Goal: Task Accomplishment & Management: Manage account settings

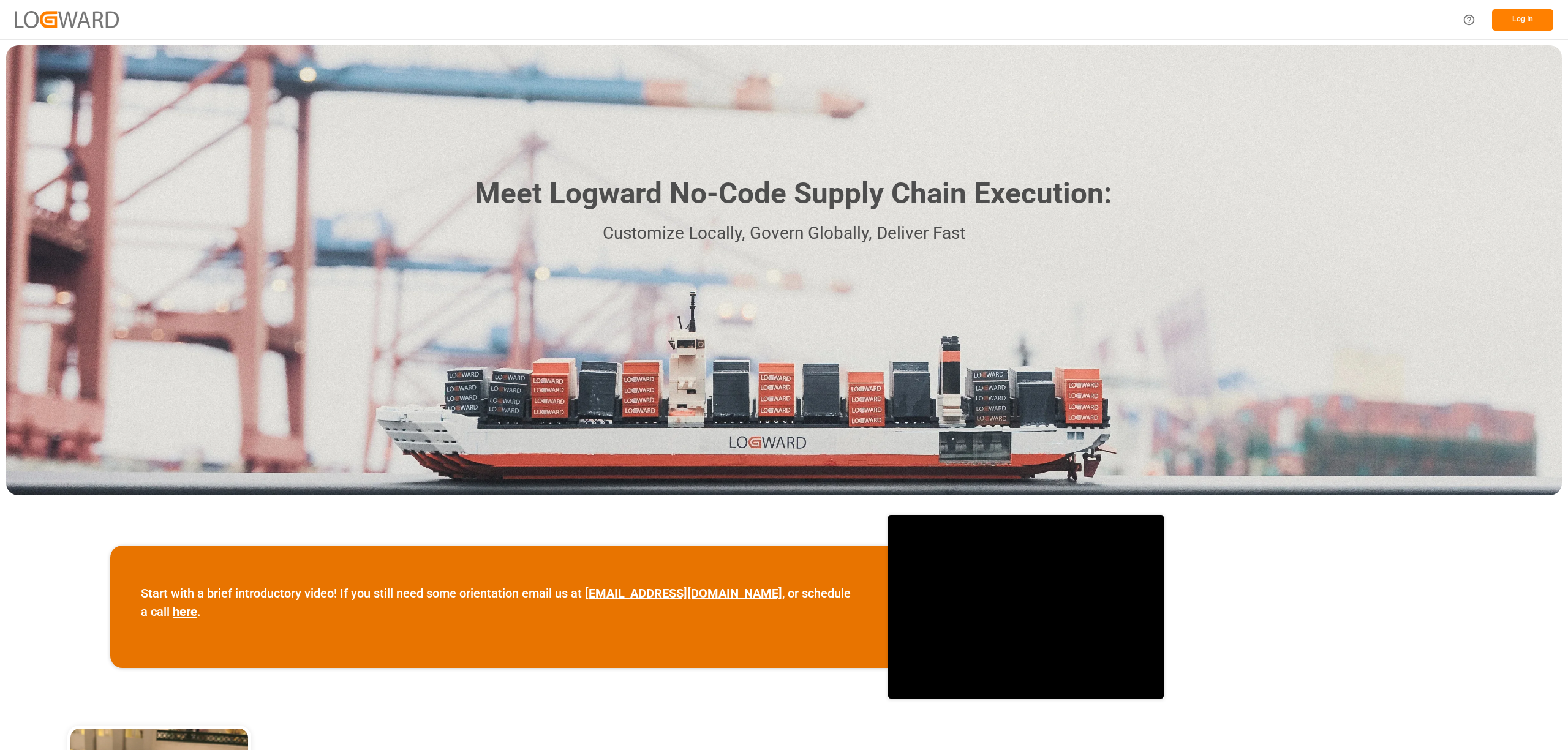
click at [1542, 17] on button "Log In" at bounding box center [1523, 20] width 61 height 21
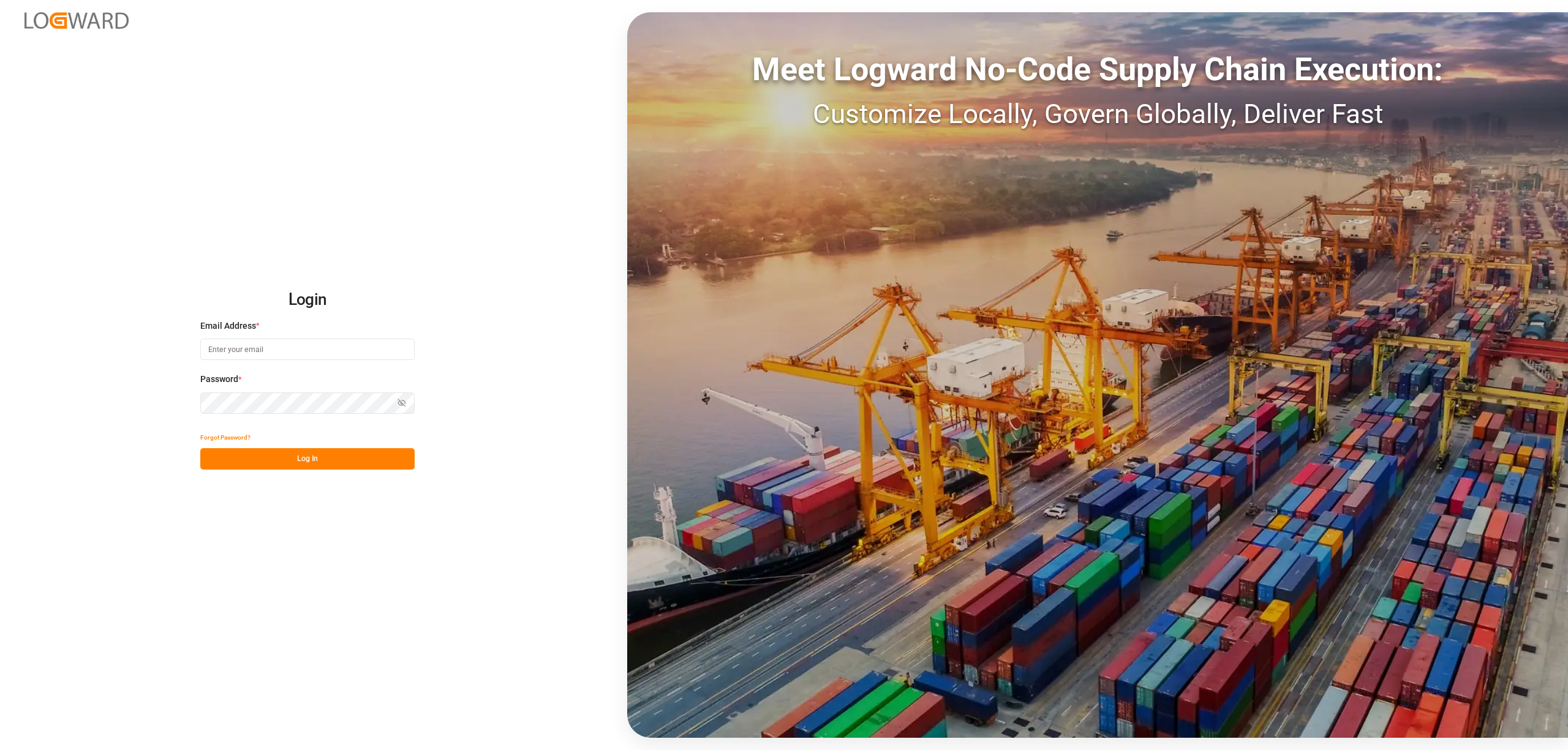
type input "[EMAIL_ADDRESS][PERSON_NAME][DOMAIN_NAME]"
click at [341, 461] on button "Log In" at bounding box center [307, 459] width 215 height 21
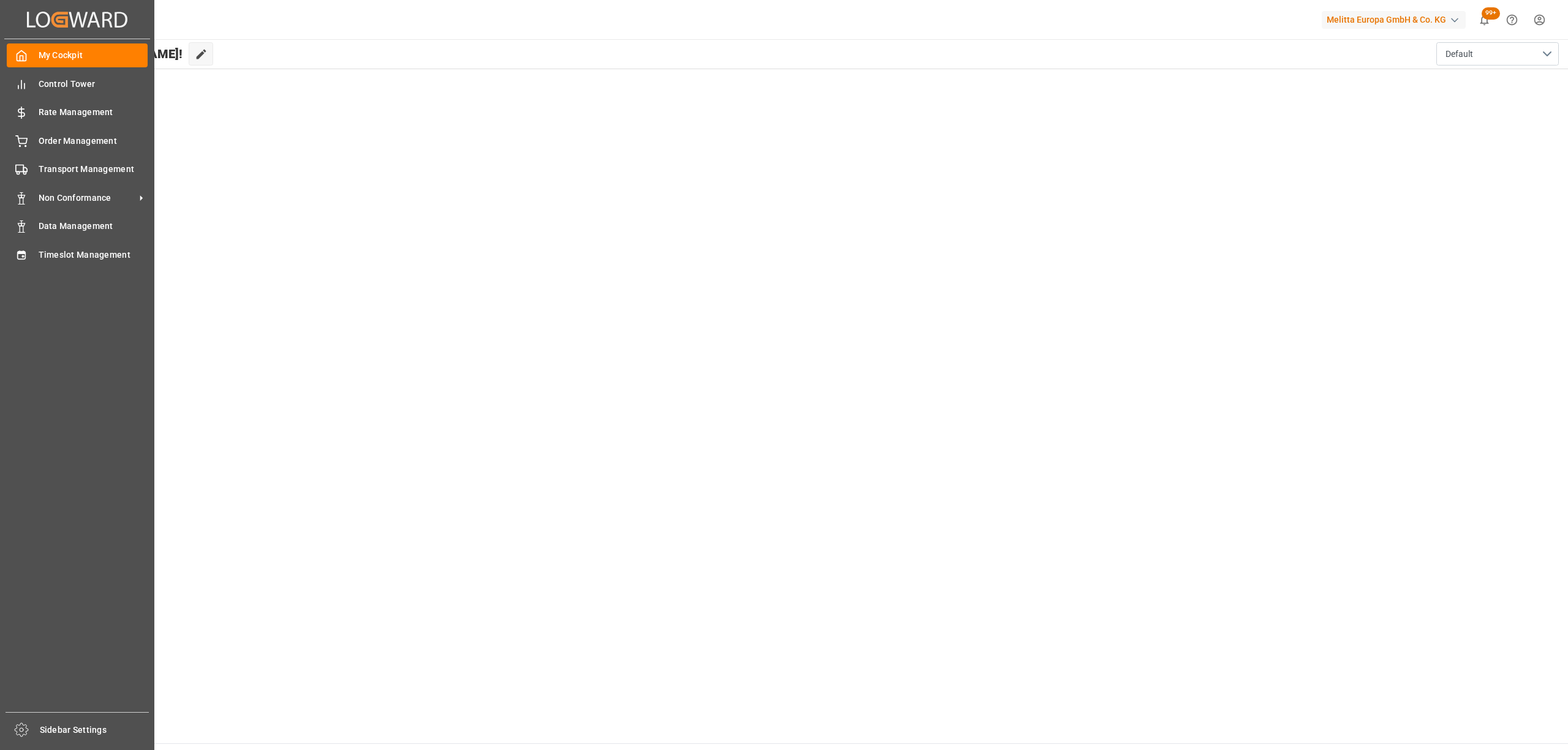
click at [28, 268] on div "My Cockpit My Cockpit Control Tower Control Tower Rate Management Rate Manageme…" at bounding box center [76, 376] width 145 height 673
click at [50, 254] on span "Timeslot Management" at bounding box center [93, 254] width 110 height 13
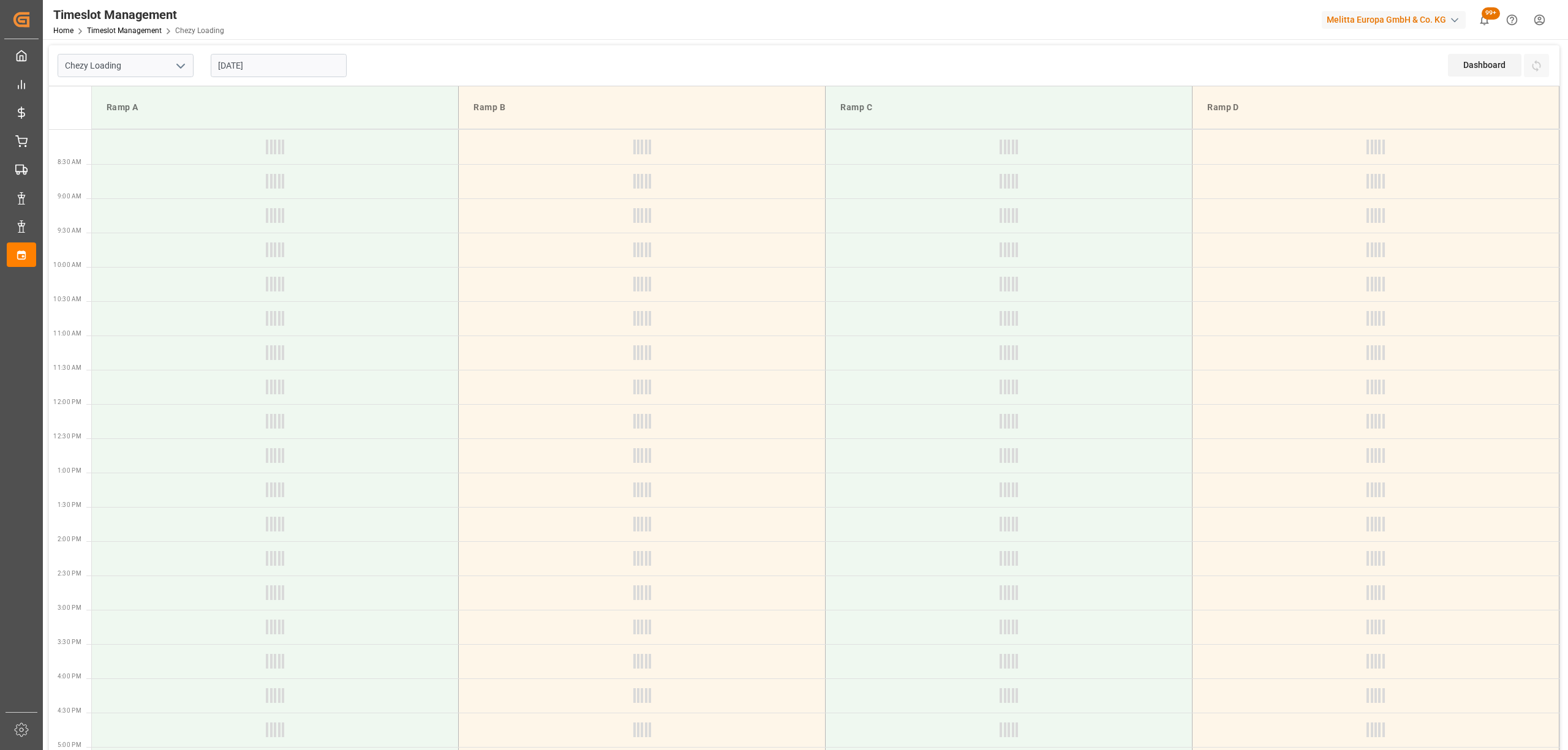
type input "Chezy Loading"
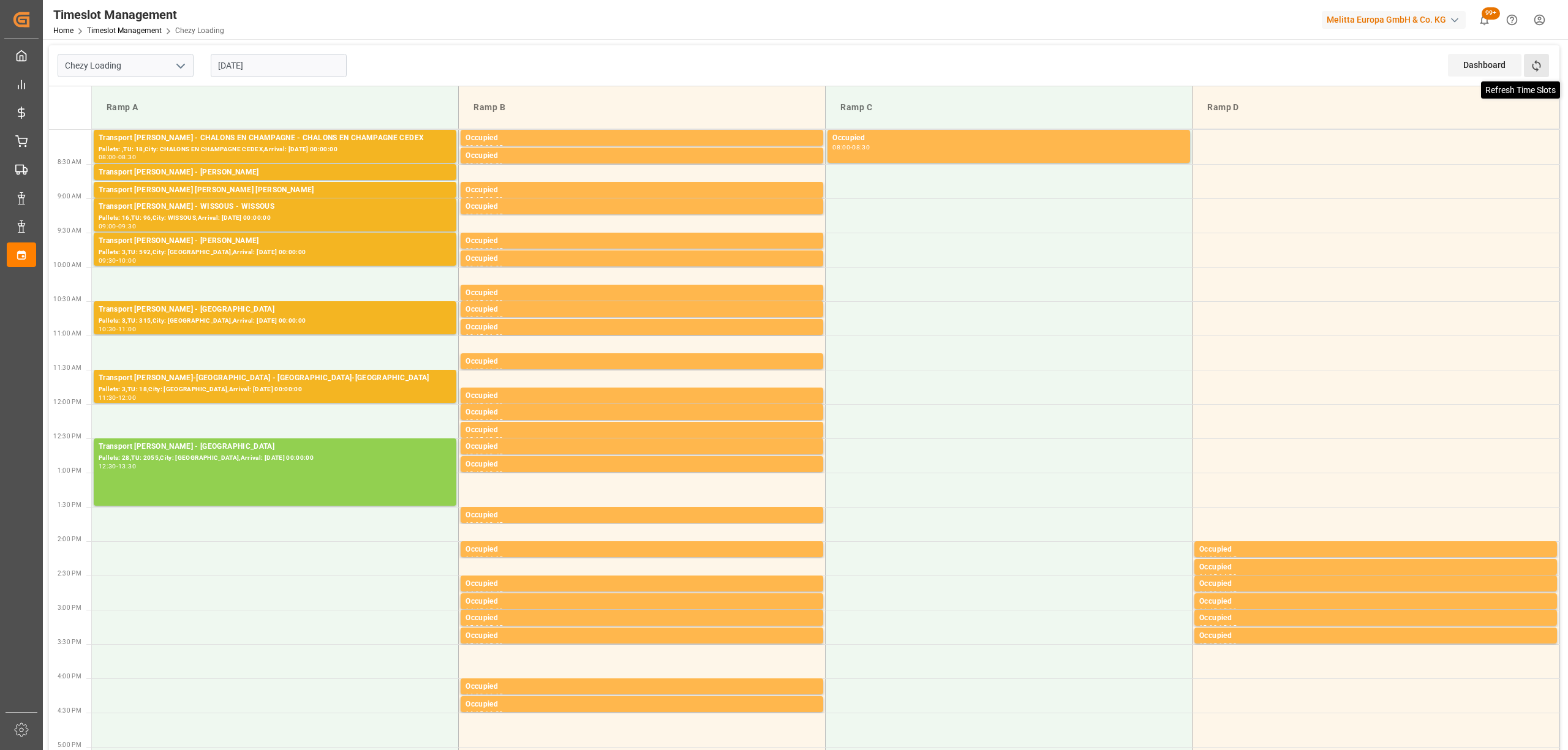
click at [1534, 72] on icon at bounding box center [1536, 65] width 13 height 13
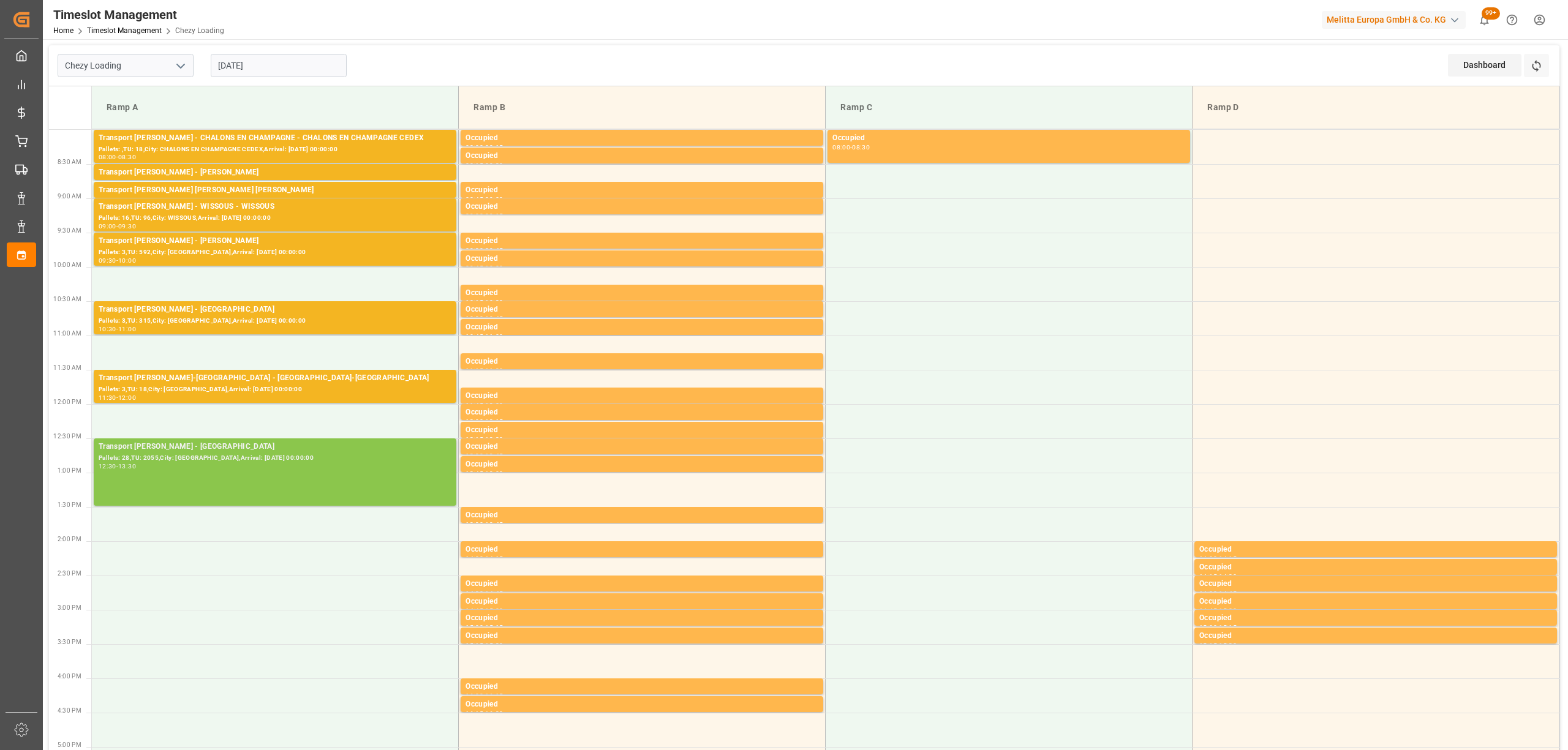
click at [310, 469] on div "12:30 - 13:30" at bounding box center [274, 467] width 353 height 7
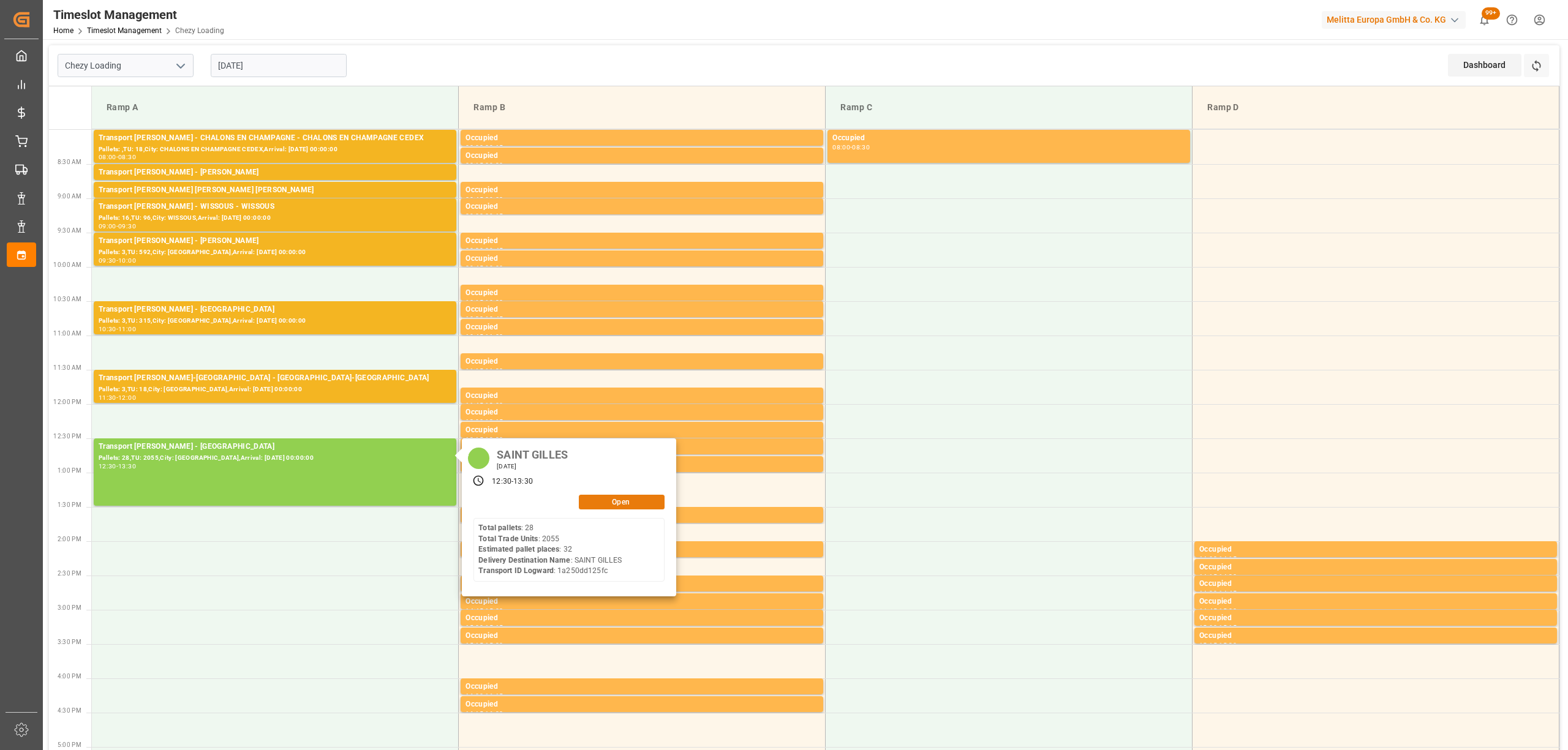
click at [616, 504] on button "Open" at bounding box center [622, 502] width 86 height 15
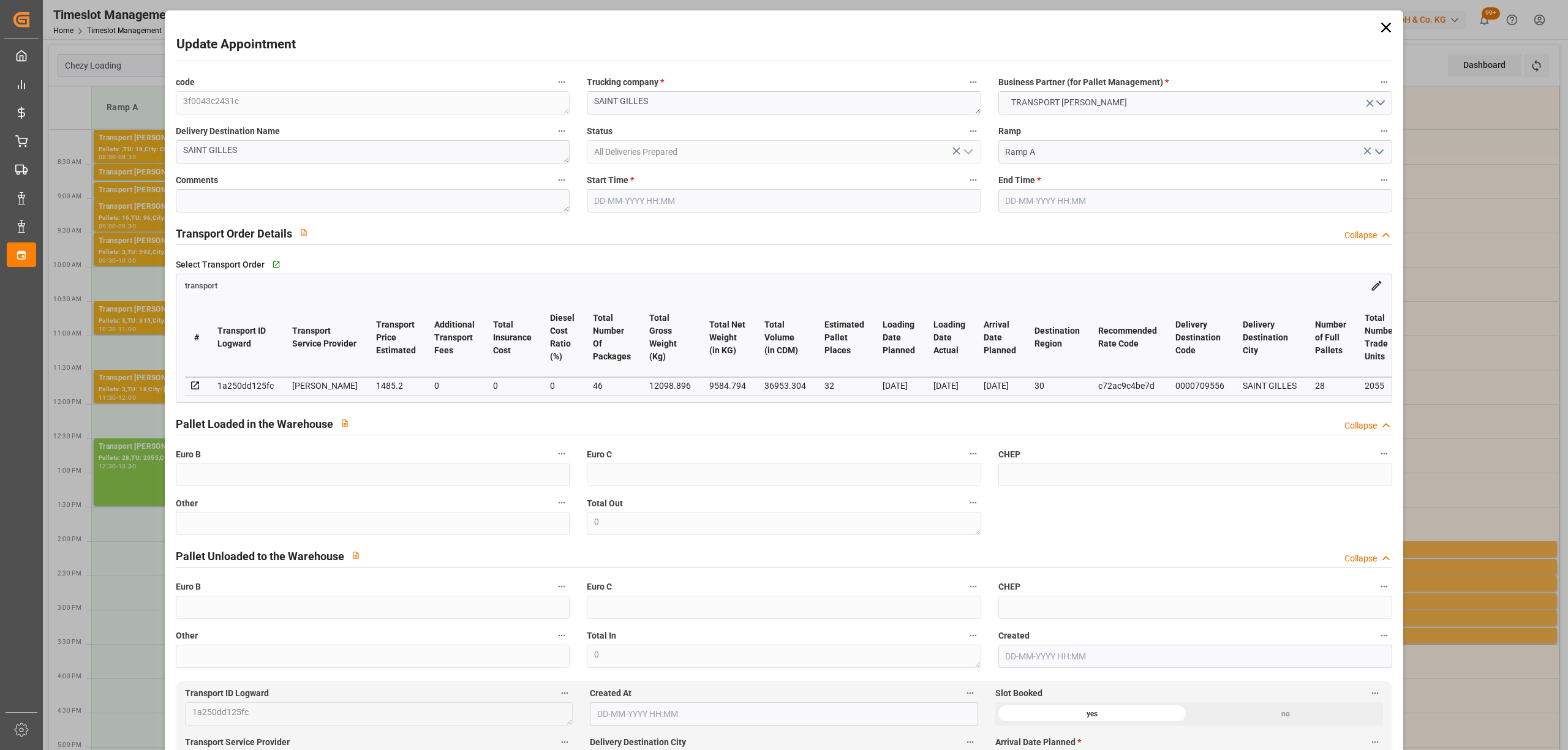
type input "32"
type input "1485.2"
type input "0"
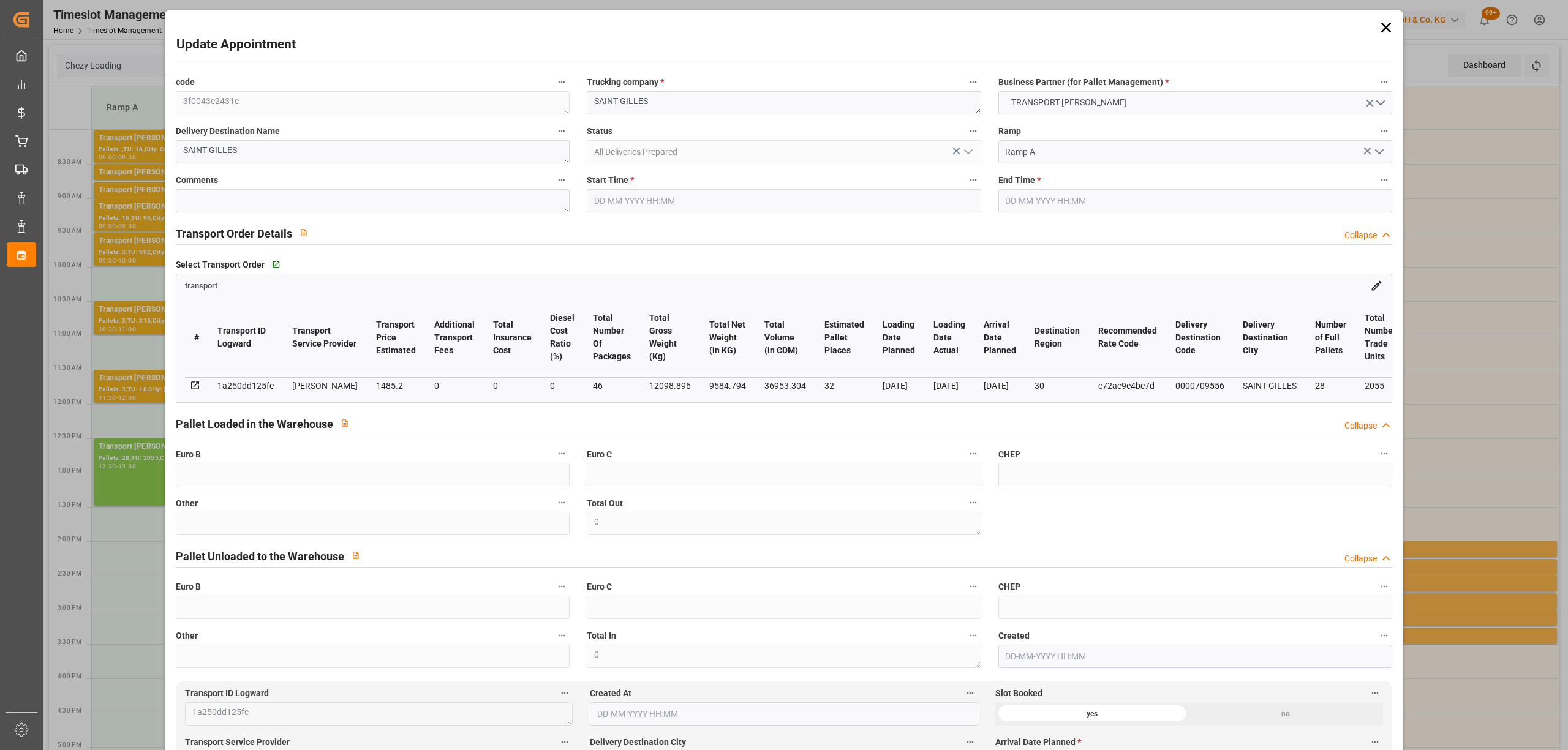
type input "1425.0494"
type input "-60.1506"
type input "46"
type input "9584.794"
type input "13652.952"
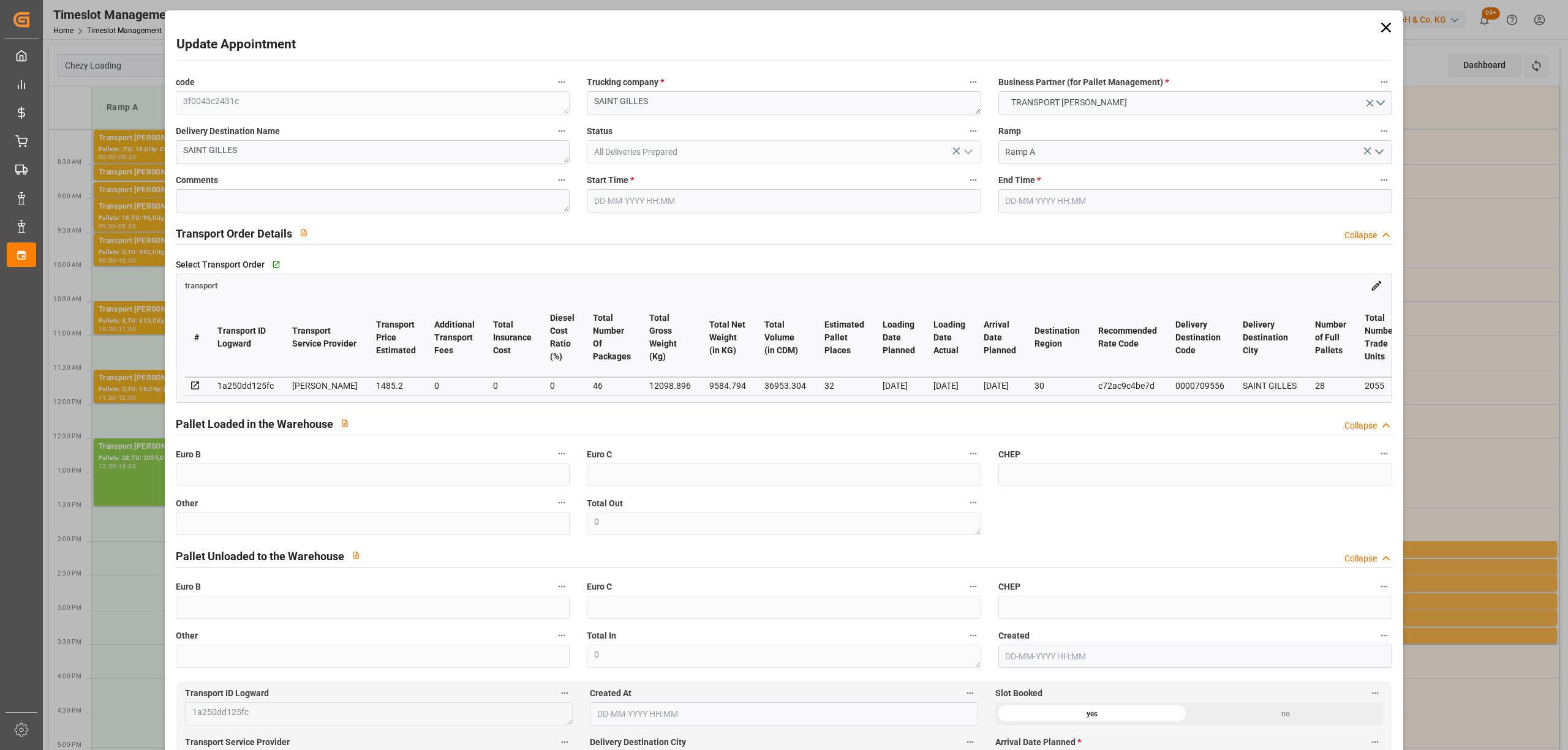
type input "36953.304"
type input "30"
type input "28"
type input "2055"
type input "46"
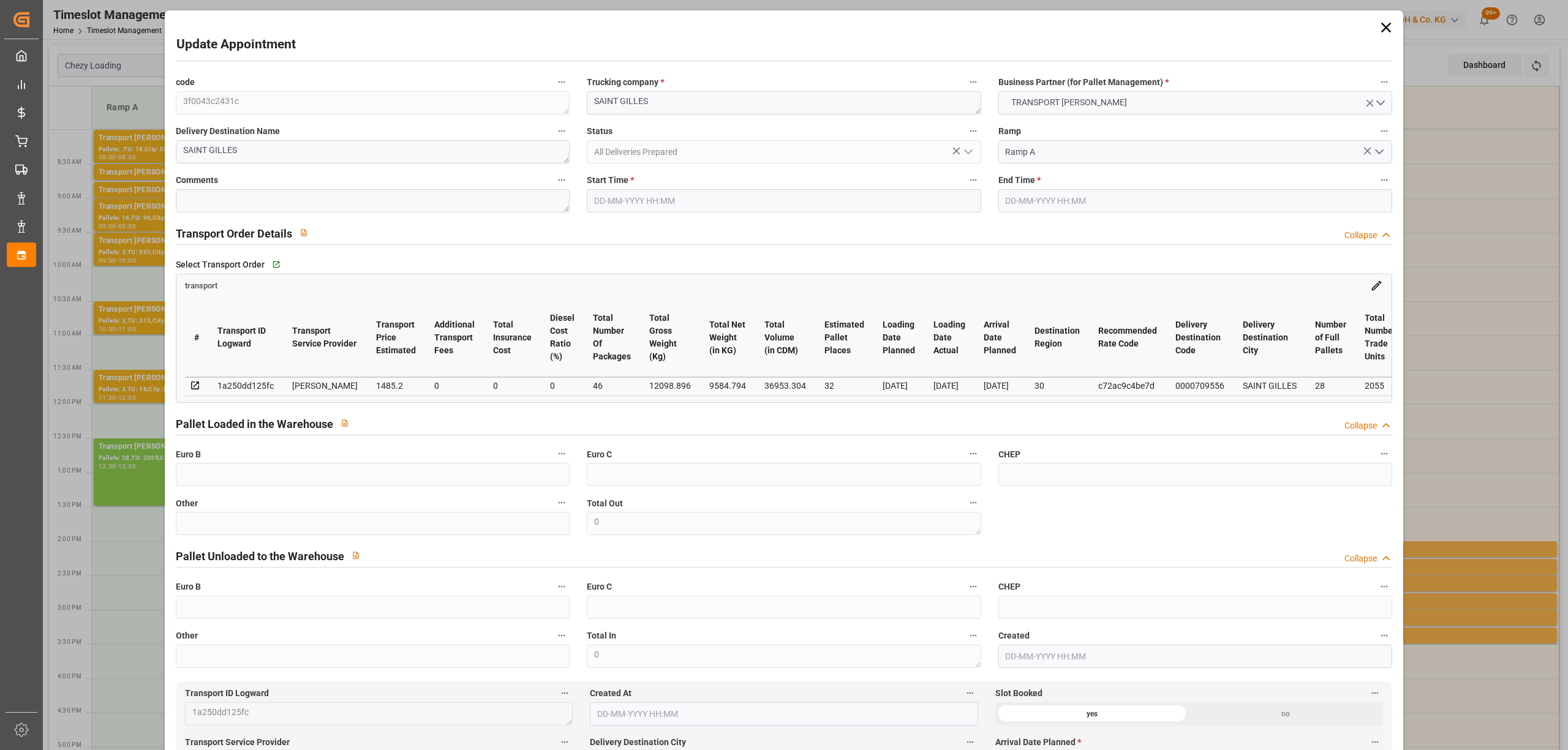
type input "101"
type input "12098.896"
type input "0"
type input "4710.8598"
type input "0"
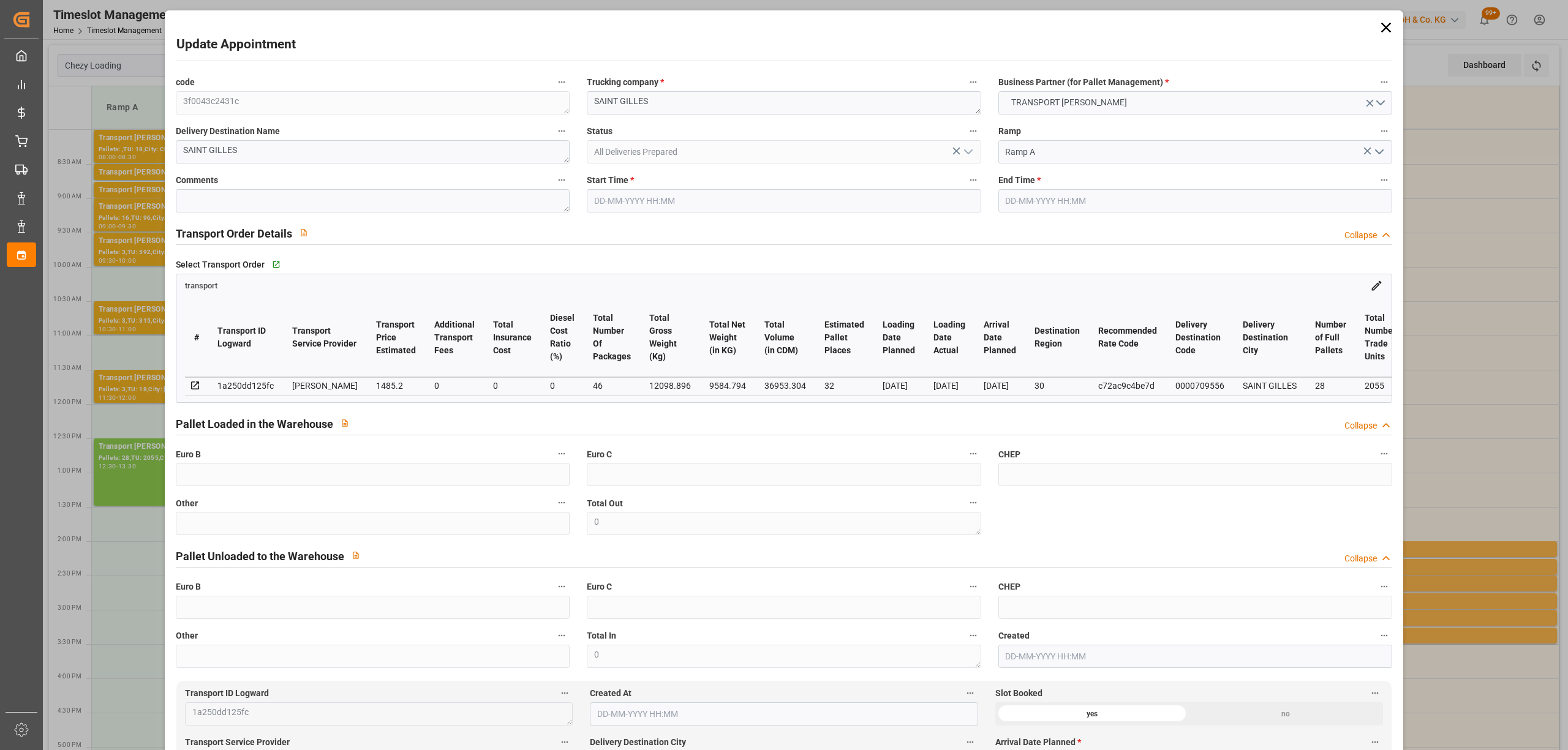
type input "0"
type input "21"
type input "35"
type input "[DATE] 12:30"
type input "[DATE] 13:30"
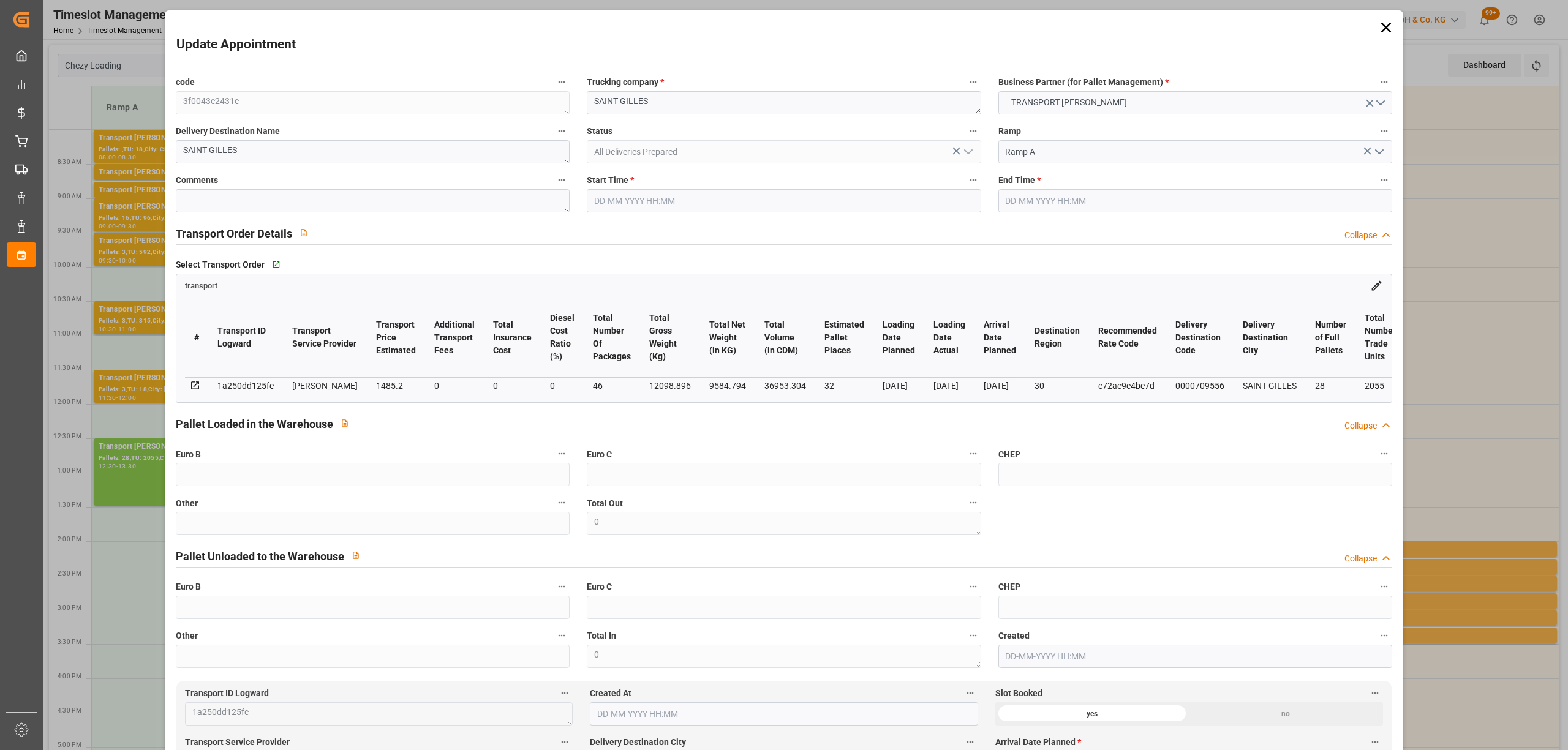
type input "[DATE] 16:09"
type input "[DATE] 11:54"
type input "[DATE]"
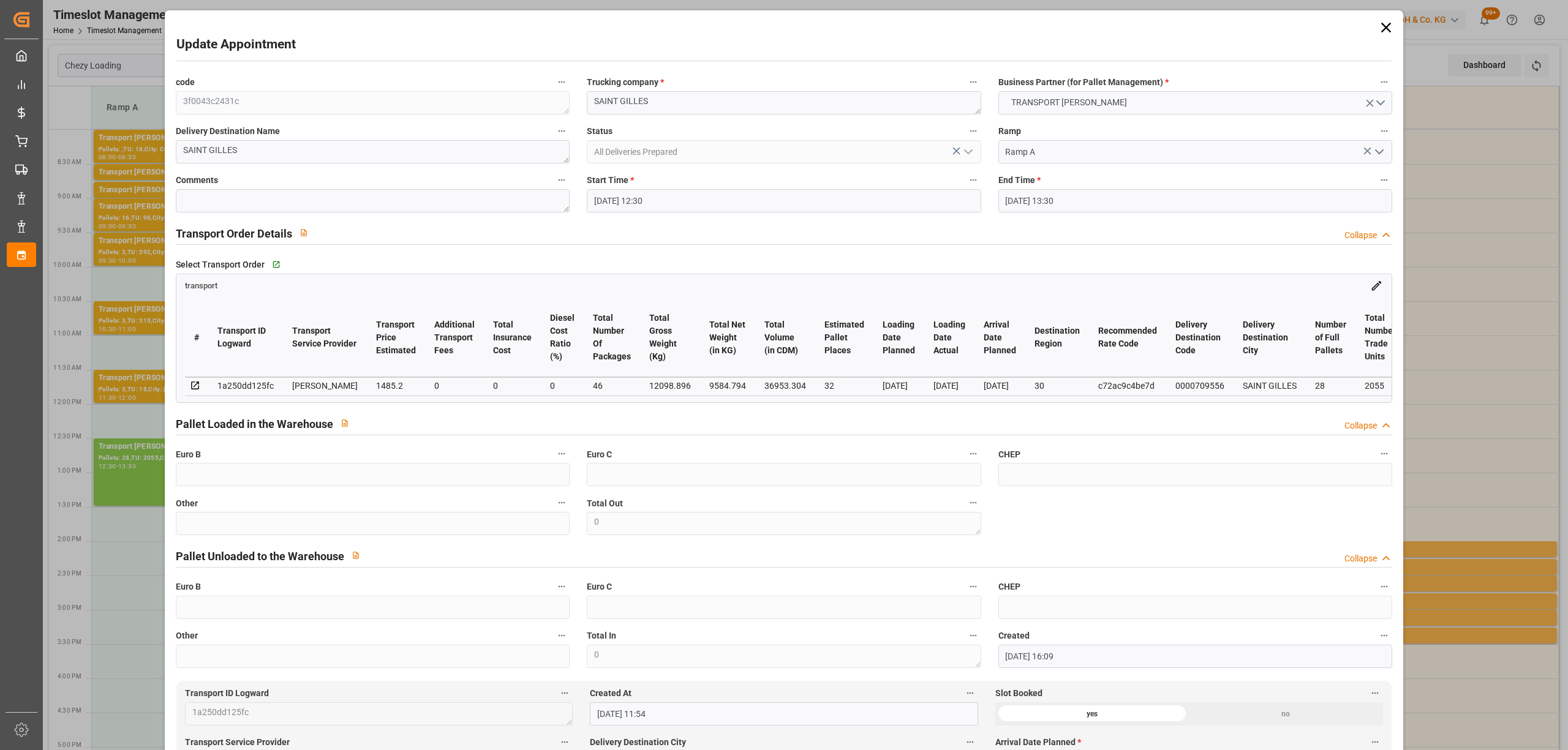
click at [1383, 25] on icon at bounding box center [1385, 27] width 10 height 10
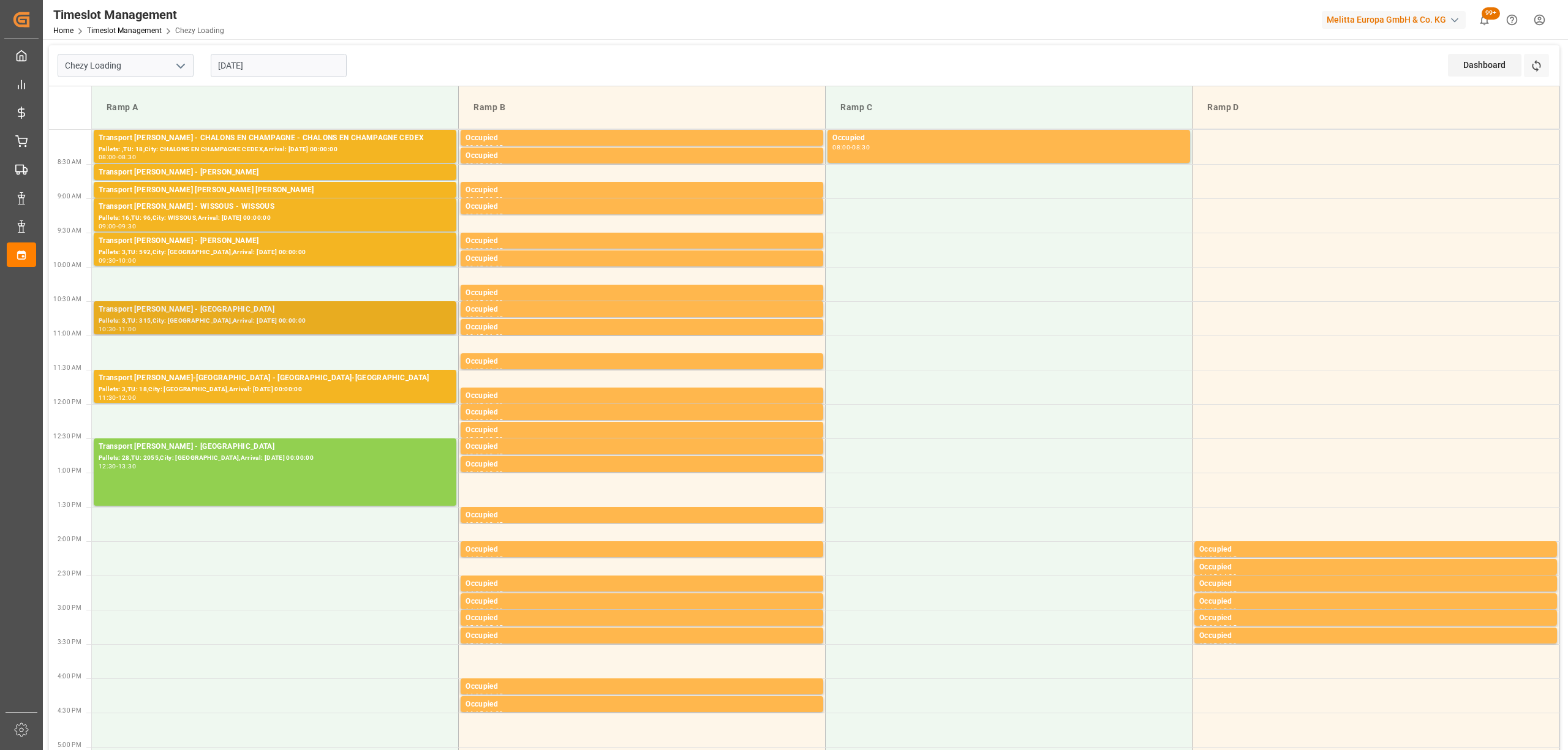
click at [294, 306] on div "Transport [PERSON_NAME] - [GEOGRAPHIC_DATA]" at bounding box center [274, 309] width 353 height 12
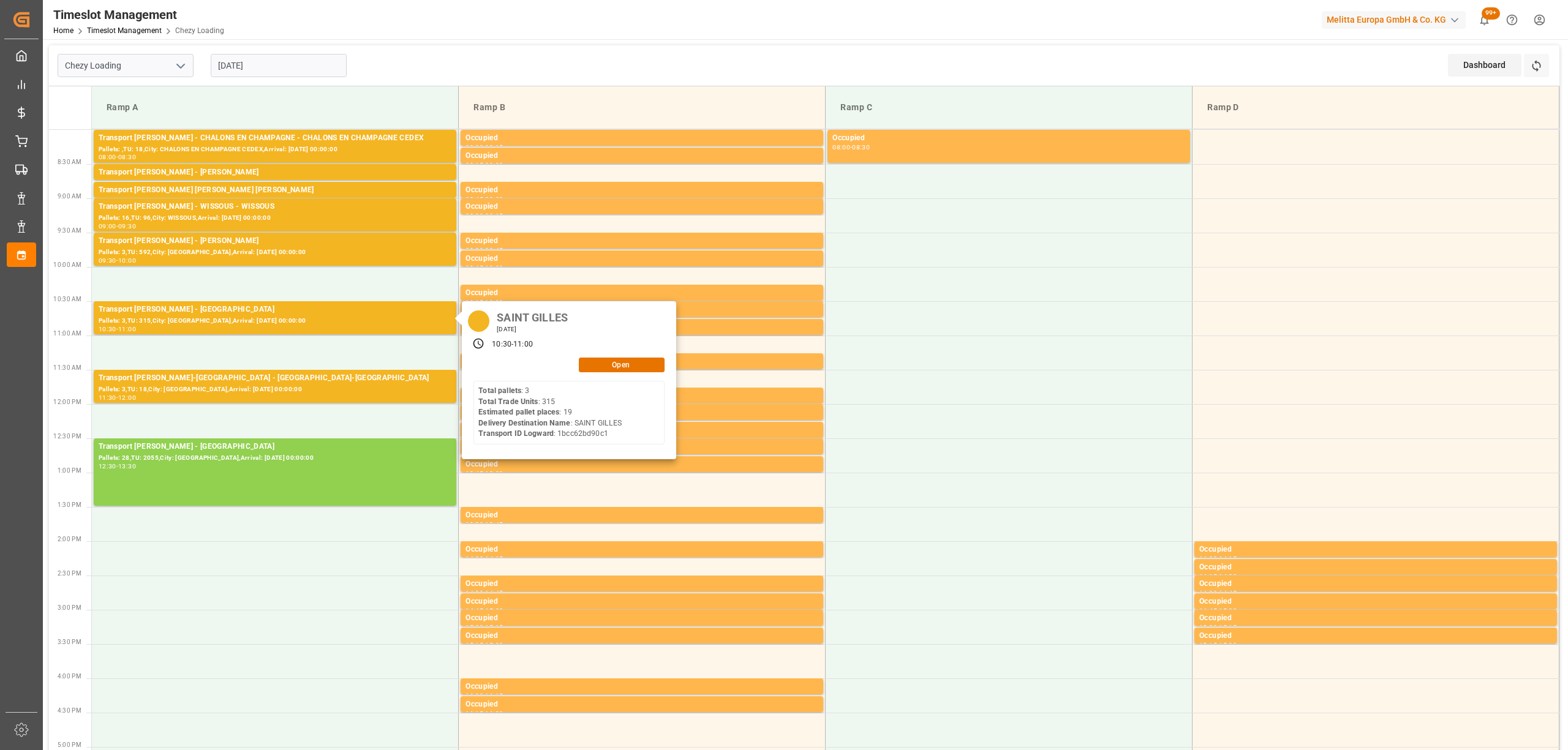
click at [618, 373] on div "[GEOGRAPHIC_DATA] [DATE] 10:30 - 11:00 Open Total pallets : 3 Total Trade Units…" at bounding box center [568, 380] width 215 height 158
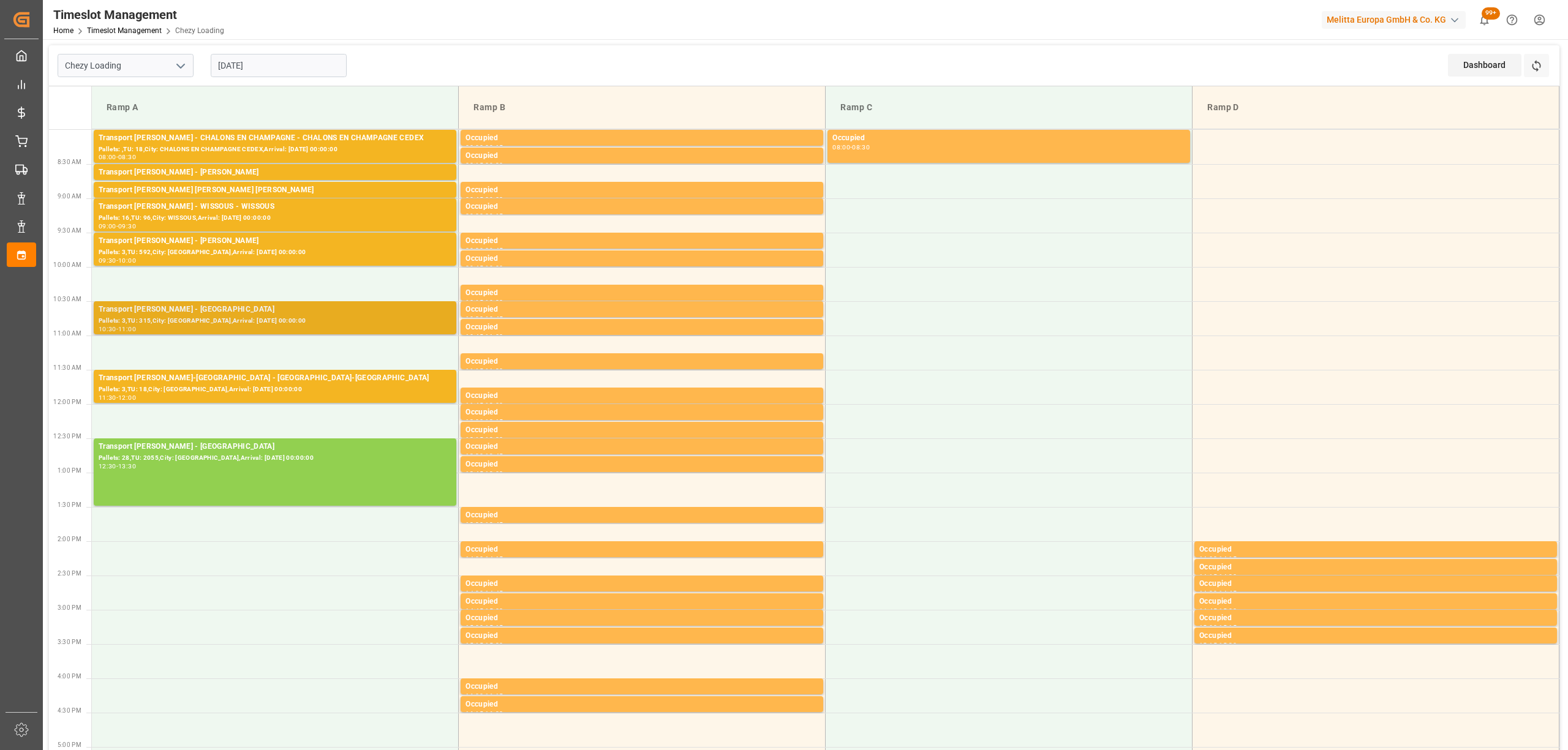
click at [392, 319] on div "Pallets: 3,TU: 315,City: [GEOGRAPHIC_DATA],Arrival: [DATE] 00:00:00" at bounding box center [274, 321] width 353 height 11
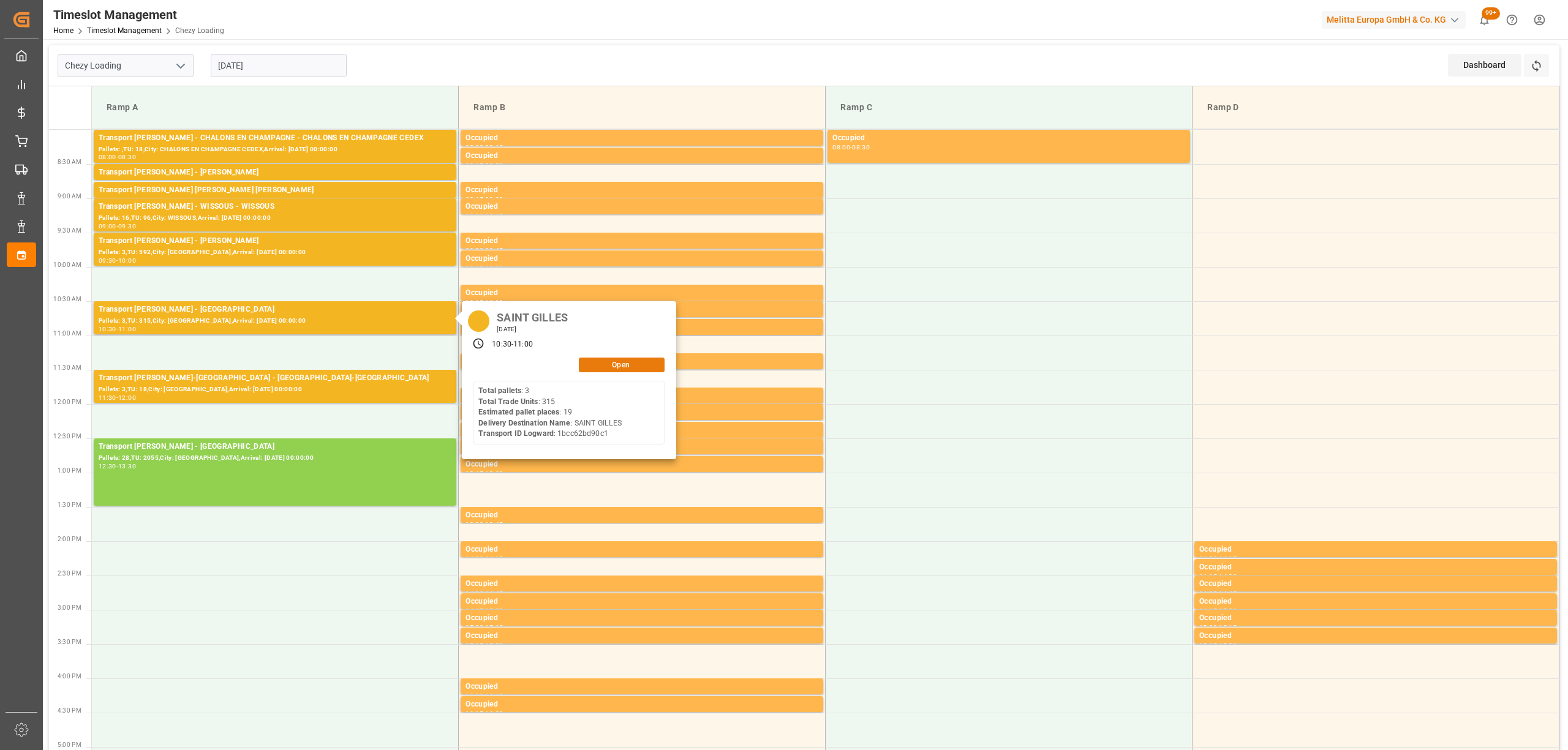
click at [645, 365] on button "Open" at bounding box center [622, 365] width 86 height 15
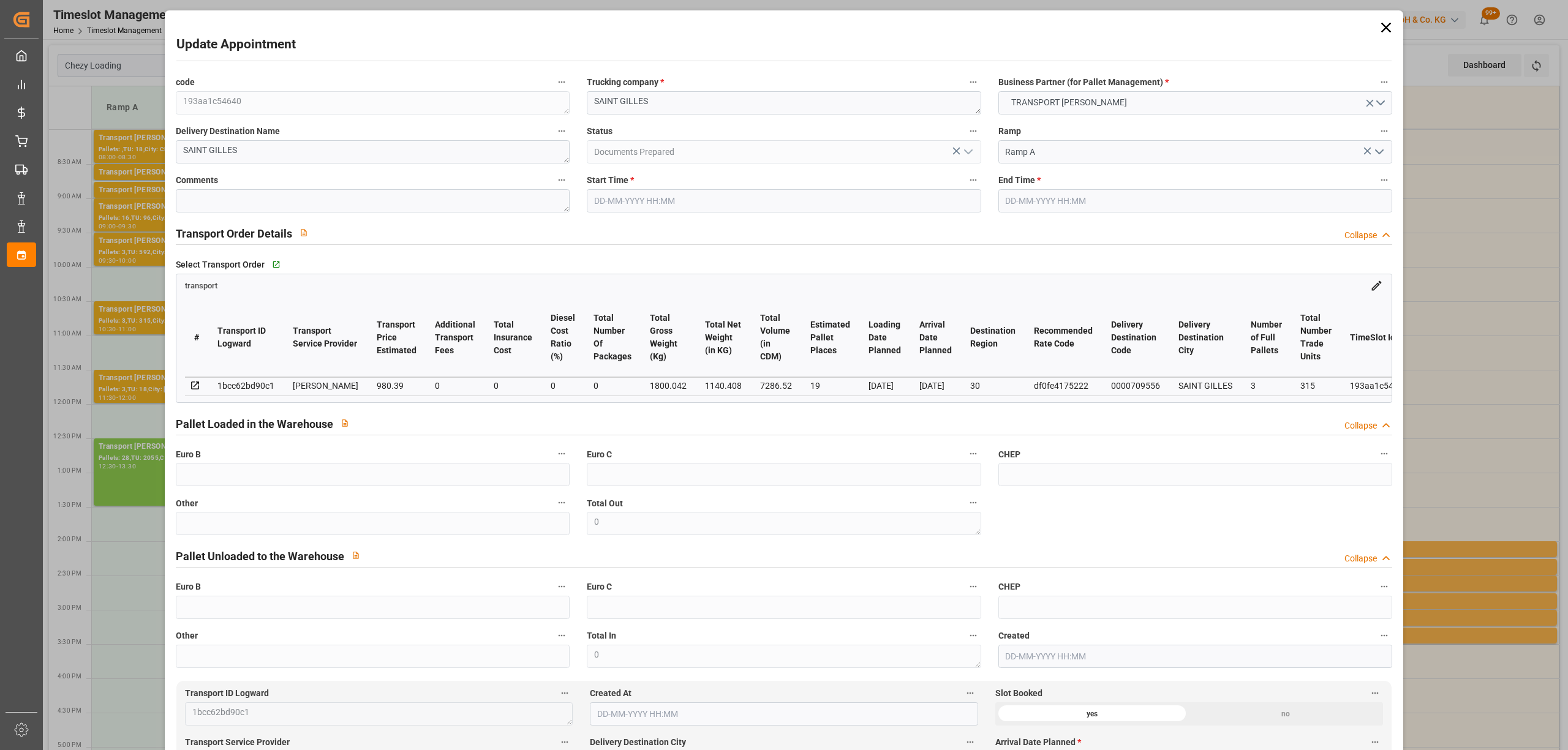
type input "[DATE] 10:30"
type input "[DATE] 11:00"
type input "[DATE] 16:09"
type input "[DATE] 11:49"
type input "[DATE]"
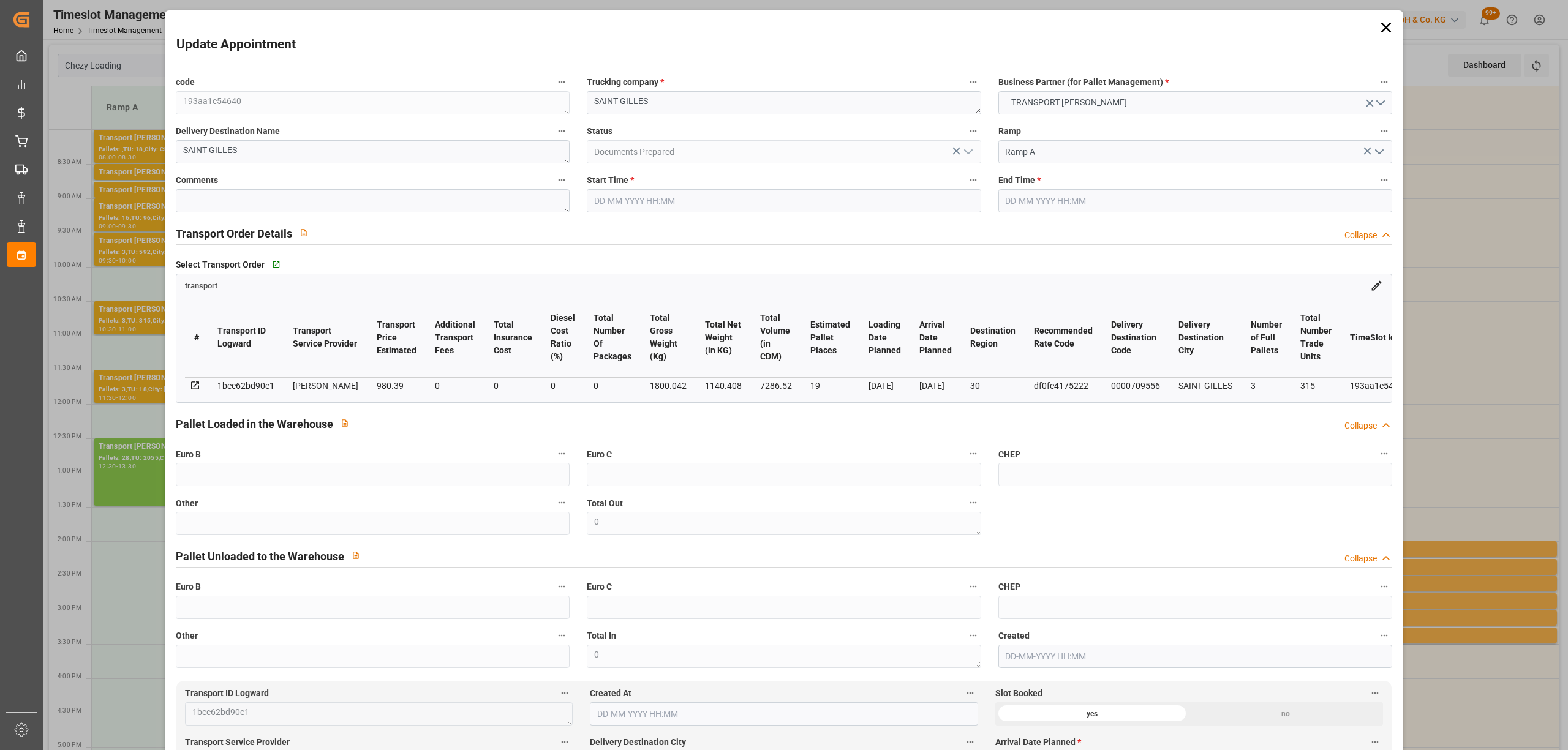
type input "[DATE]"
click at [1378, 22] on icon at bounding box center [1386, 28] width 17 height 17
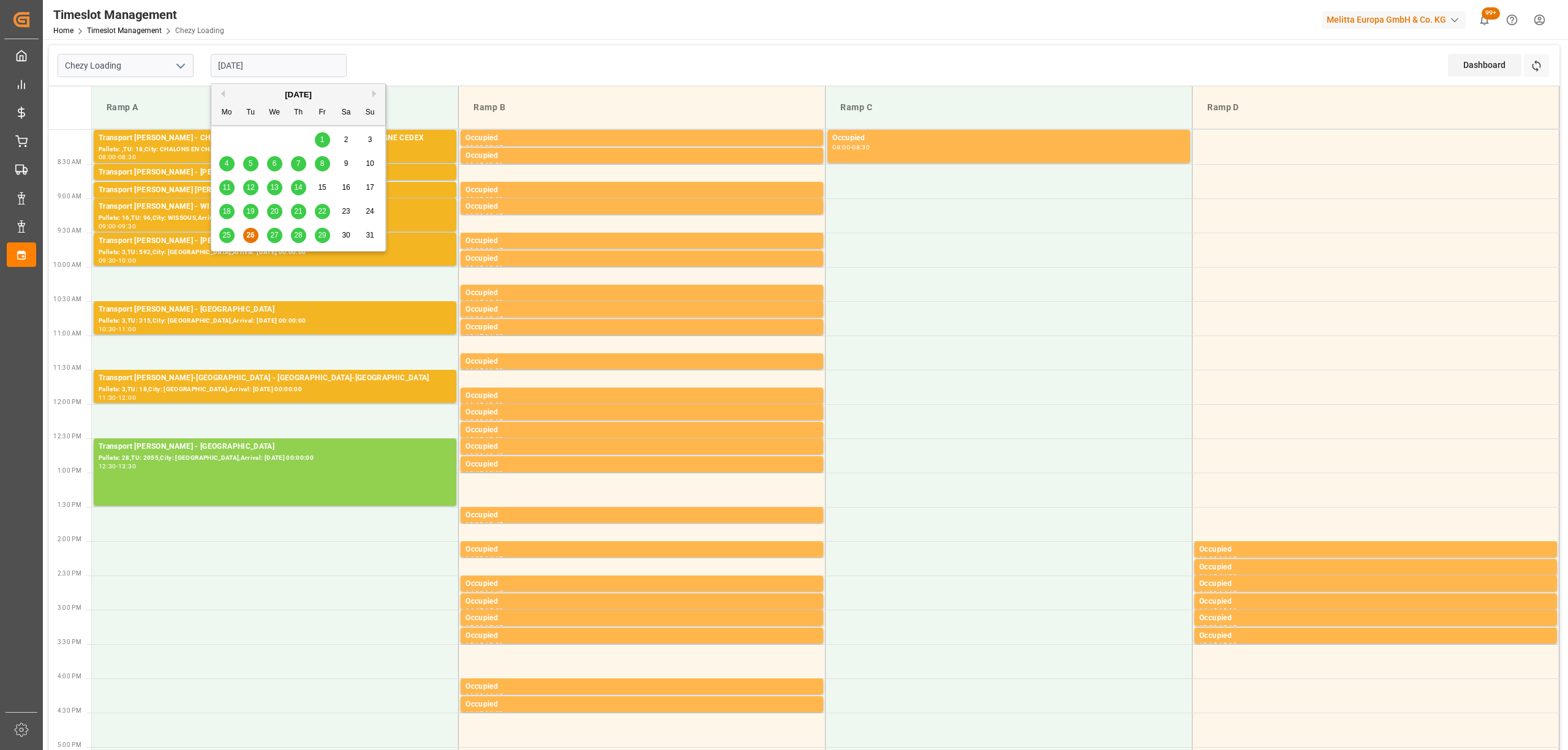
click at [335, 62] on input "[DATE]" at bounding box center [278, 65] width 136 height 23
click at [232, 232] on div "25" at bounding box center [226, 236] width 15 height 15
type input "[DATE]"
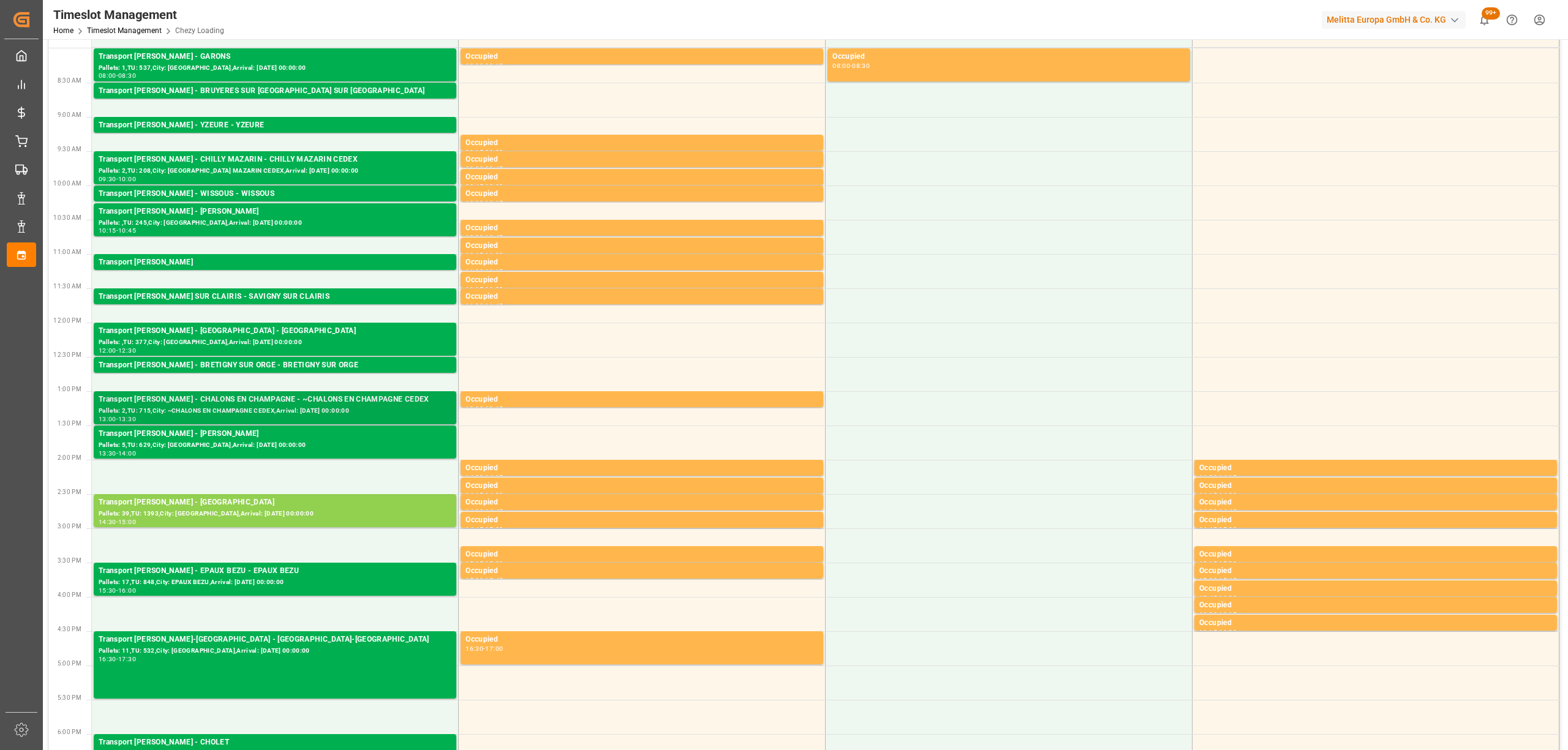
scroll to position [163, 0]
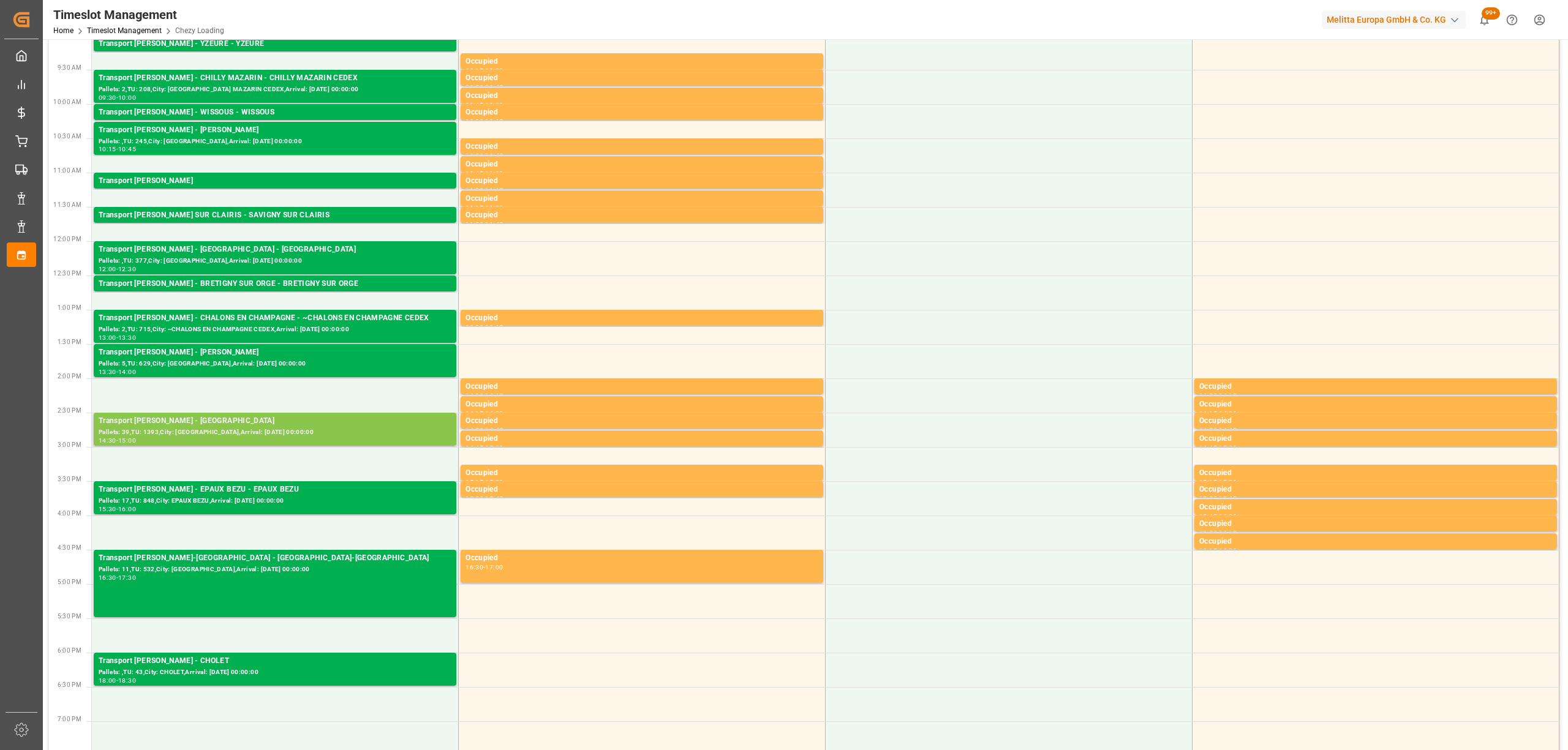
click at [314, 419] on div "Transport [PERSON_NAME] - [GEOGRAPHIC_DATA]" at bounding box center [274, 421] width 353 height 12
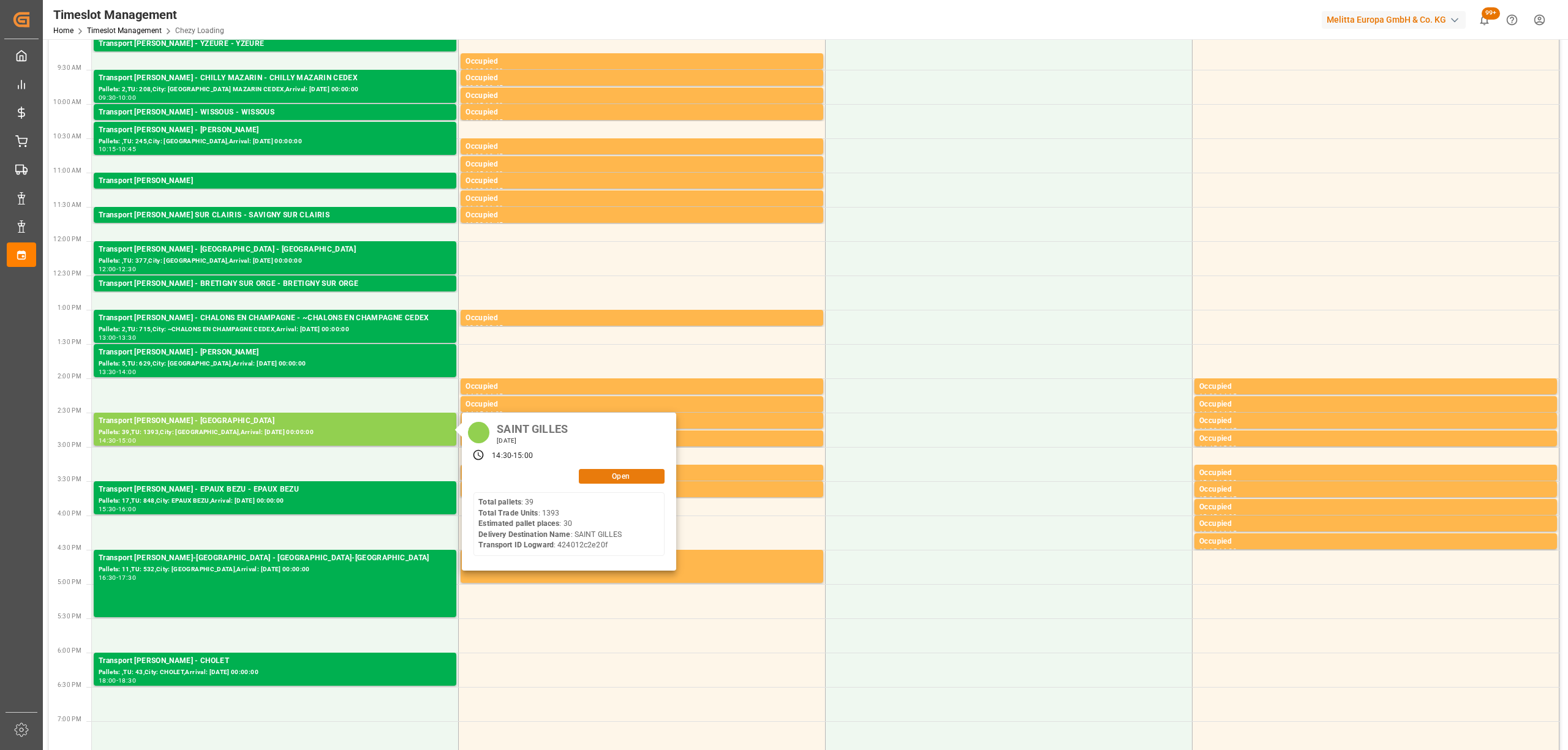
click at [632, 469] on button "Open" at bounding box center [622, 476] width 86 height 15
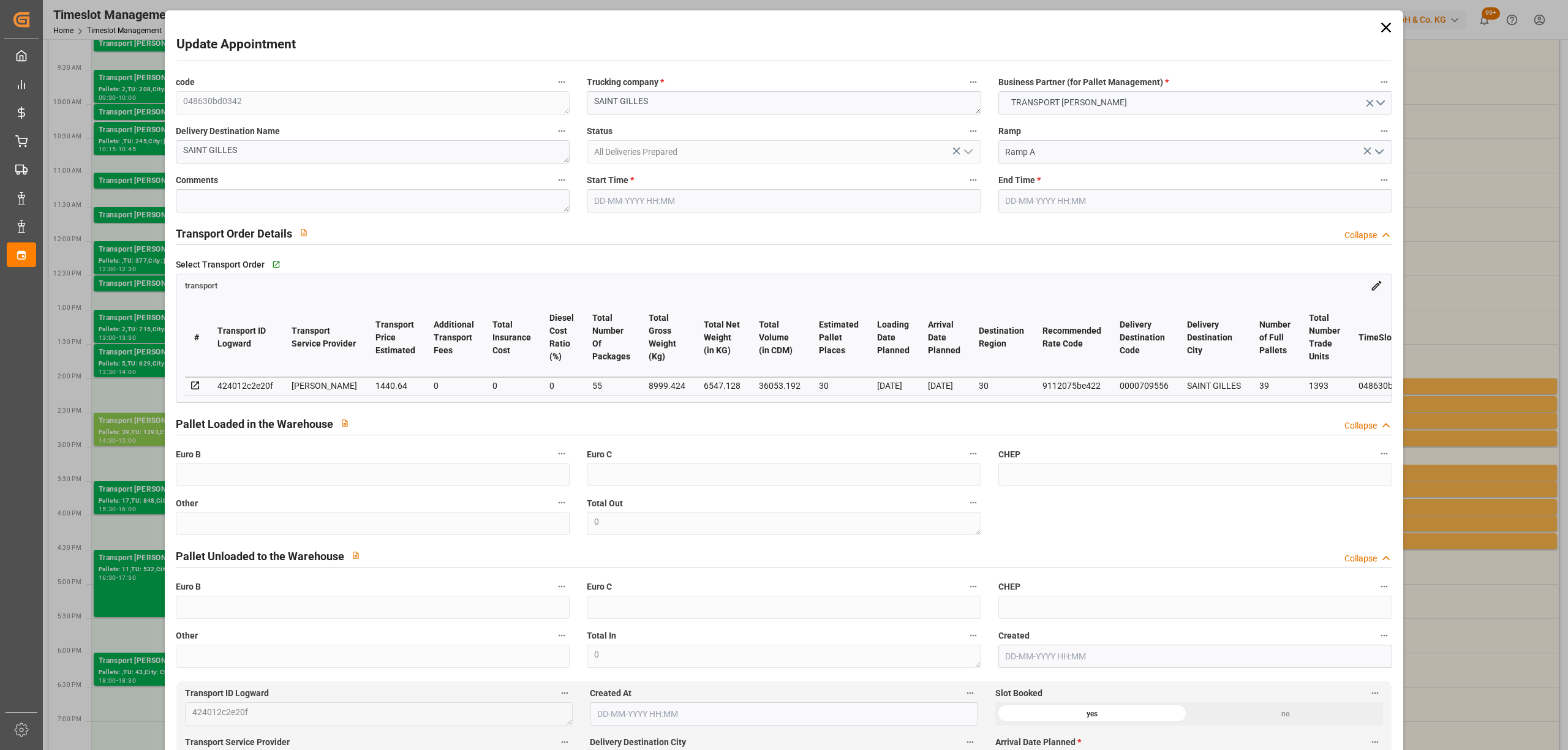
type input "[DATE] 14:30"
type input "[DATE] 15:00"
type input "[DATE] 16:18"
type input "[DATE] 11:52"
type input "[DATE]"
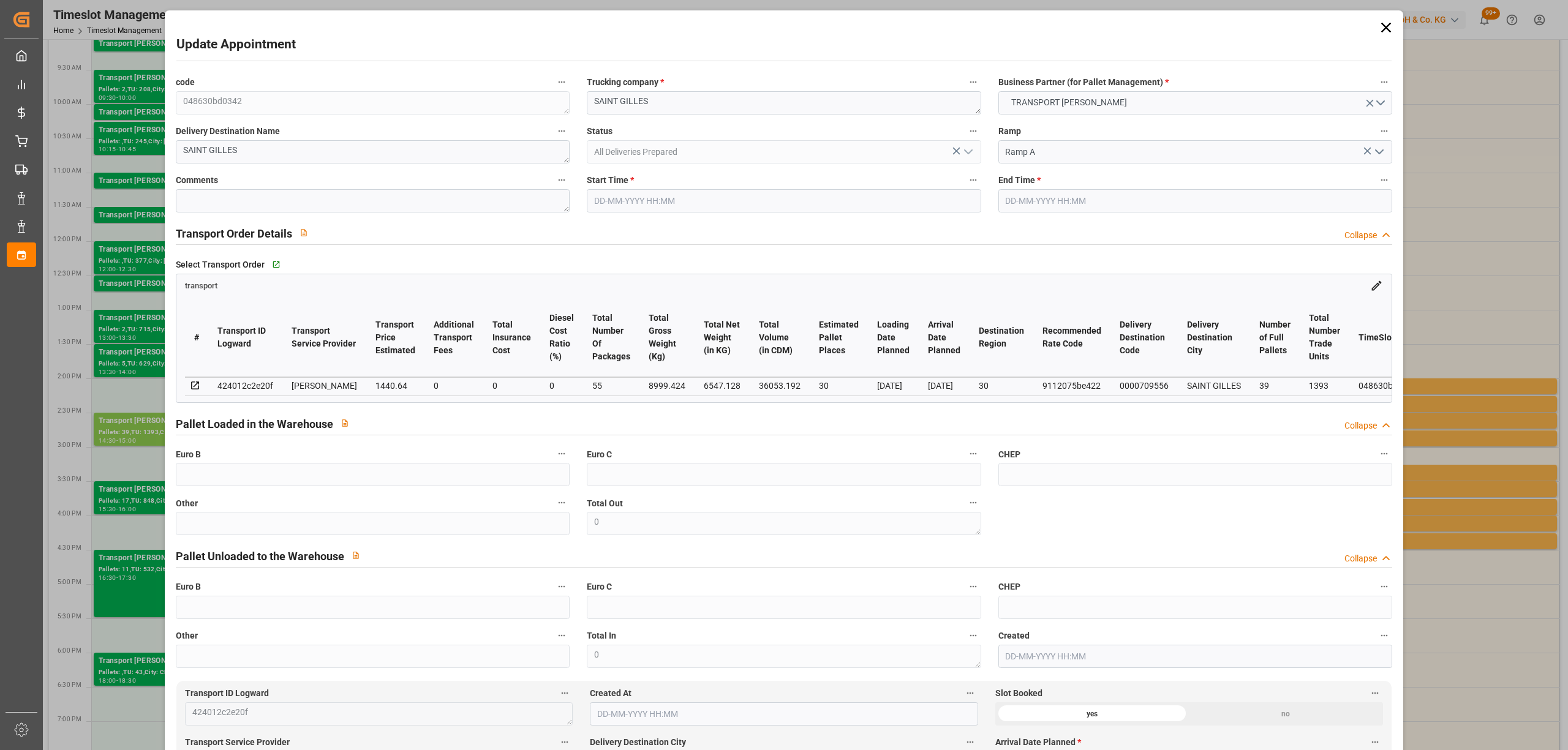
type input "[DATE]"
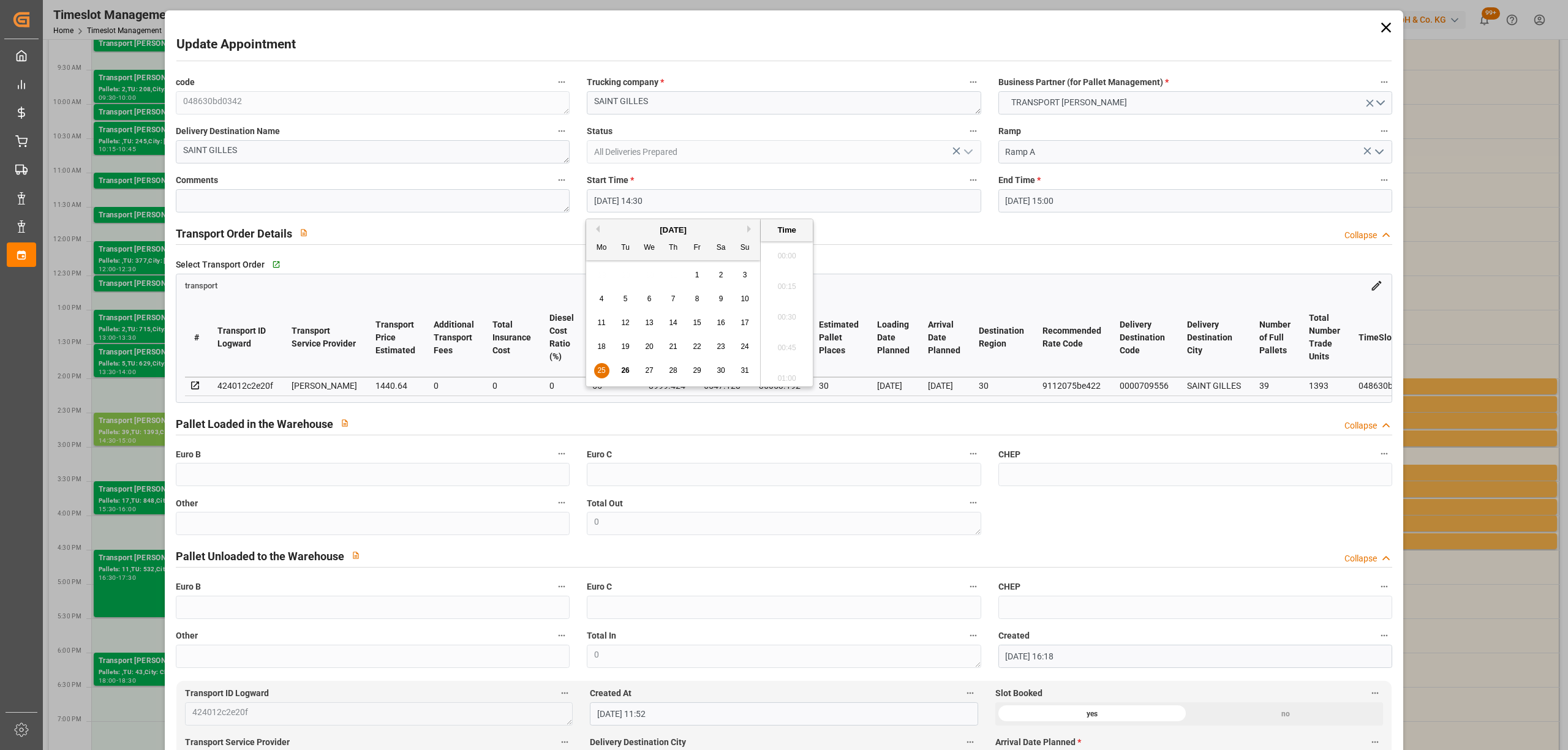
click at [645, 202] on input "[DATE] 14:30" at bounding box center [784, 200] width 394 height 23
click at [624, 363] on div "25 26 27 28 29 30 31" at bounding box center [673, 370] width 167 height 24
click at [628, 370] on span "26" at bounding box center [625, 370] width 8 height 9
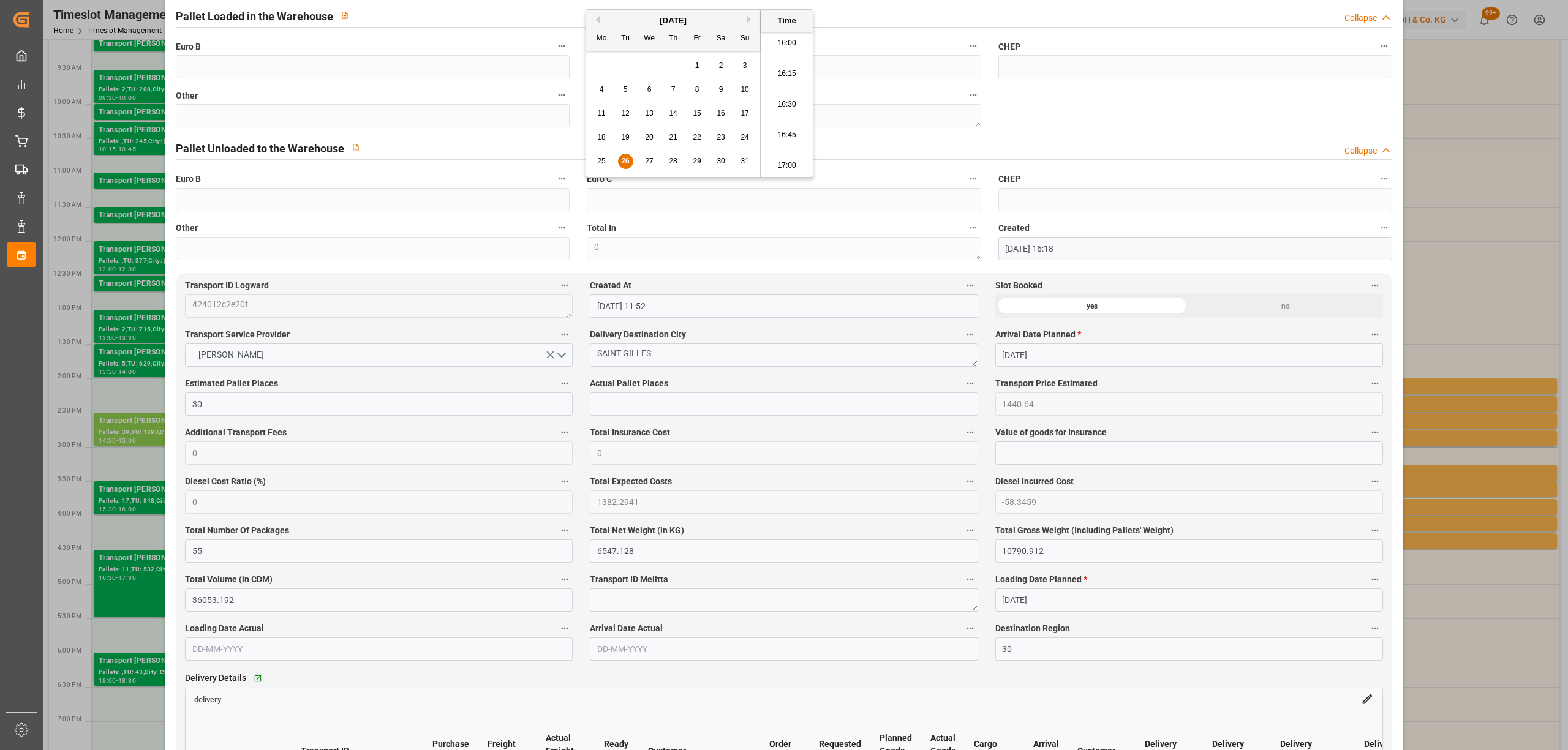
scroll to position [2208, 0]
click at [798, 50] on li "18:00" at bounding box center [786, 43] width 52 height 31
type input "[DATE] 18:00"
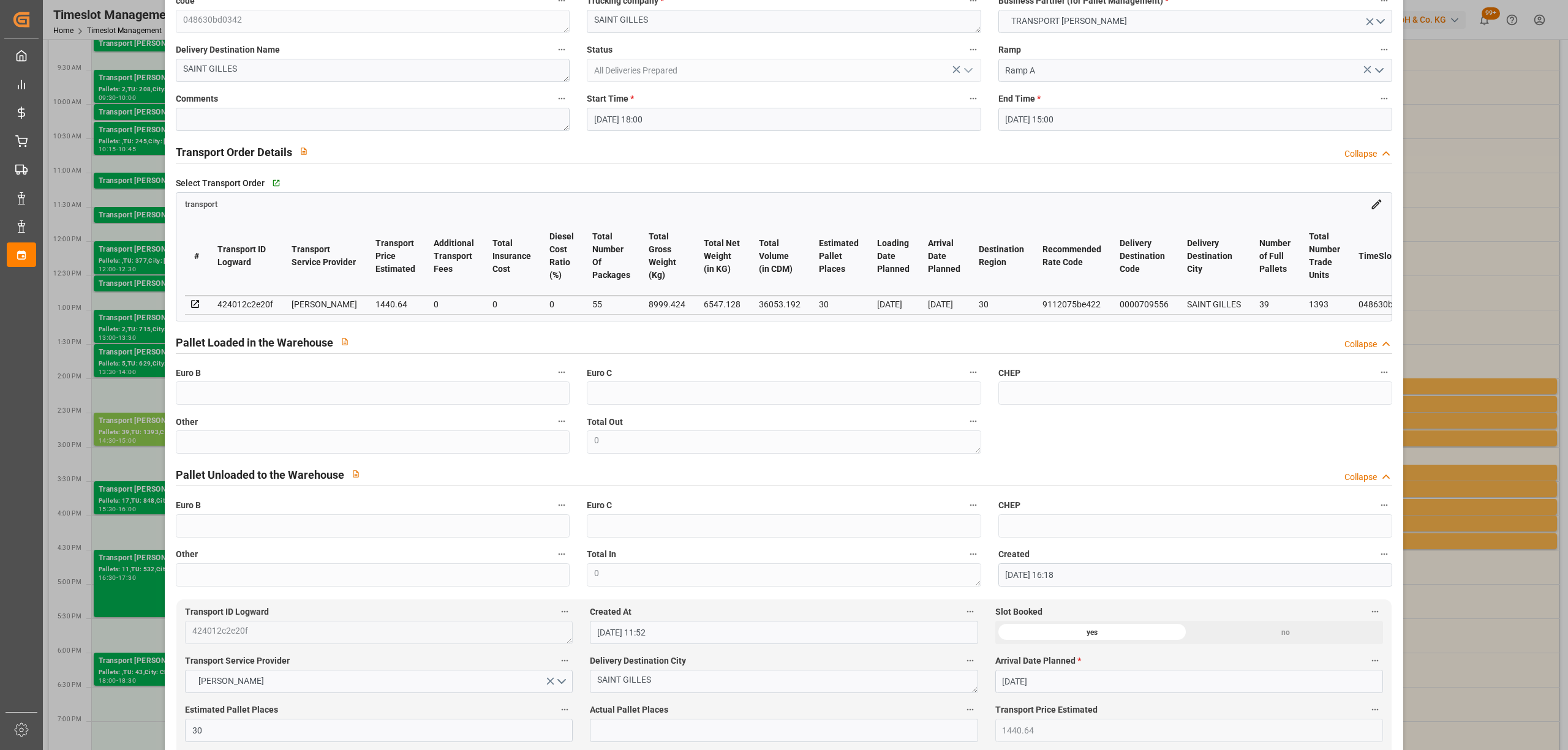
scroll to position [0, 0]
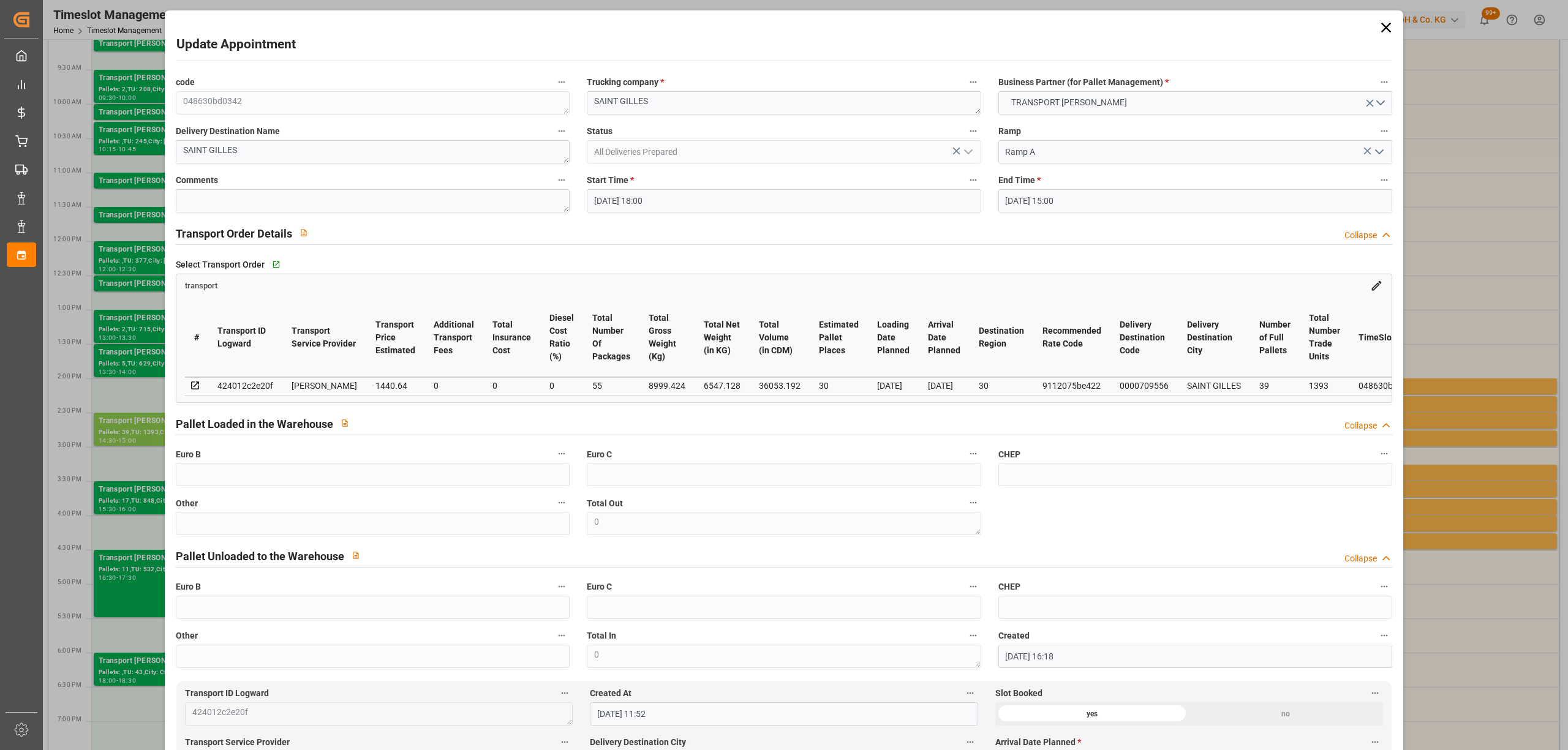
click at [1098, 194] on input "[DATE] 15:00" at bounding box center [1195, 200] width 394 height 23
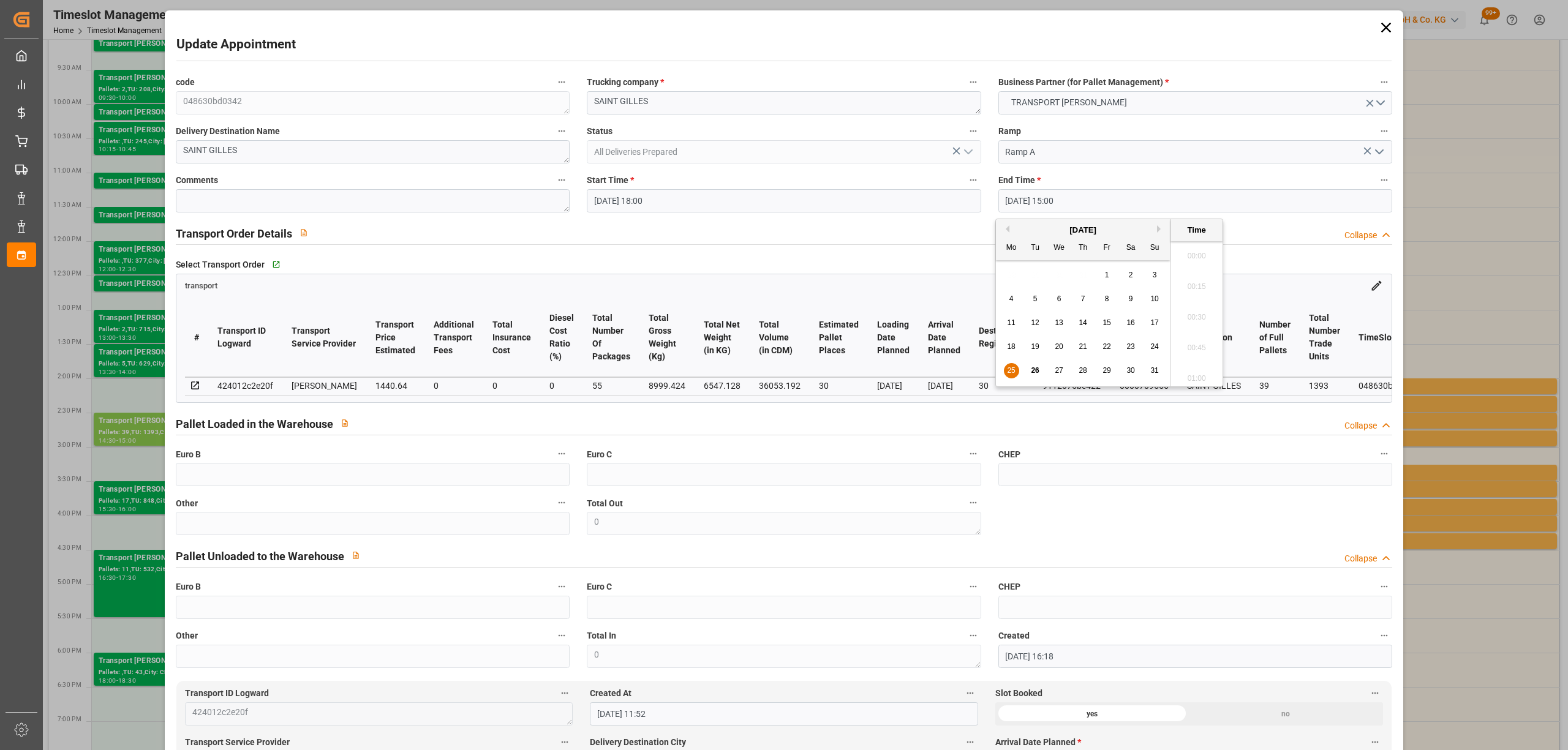
scroll to position [1779, 0]
click at [1030, 365] on div "26" at bounding box center [1035, 371] width 15 height 15
click at [1194, 323] on li "18:30" at bounding box center [1196, 334] width 52 height 31
type input "[DATE] 18:30"
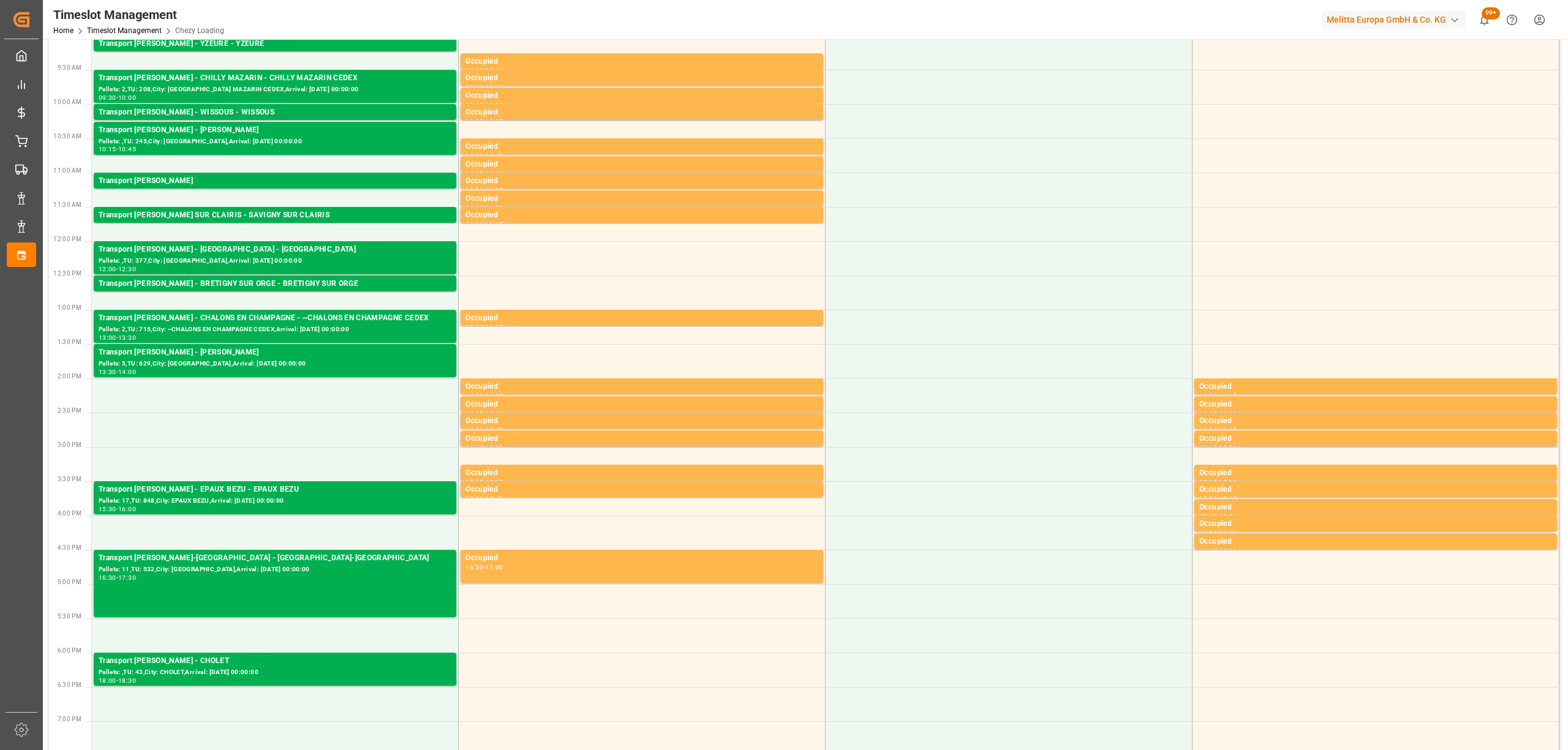
scroll to position [0, 0]
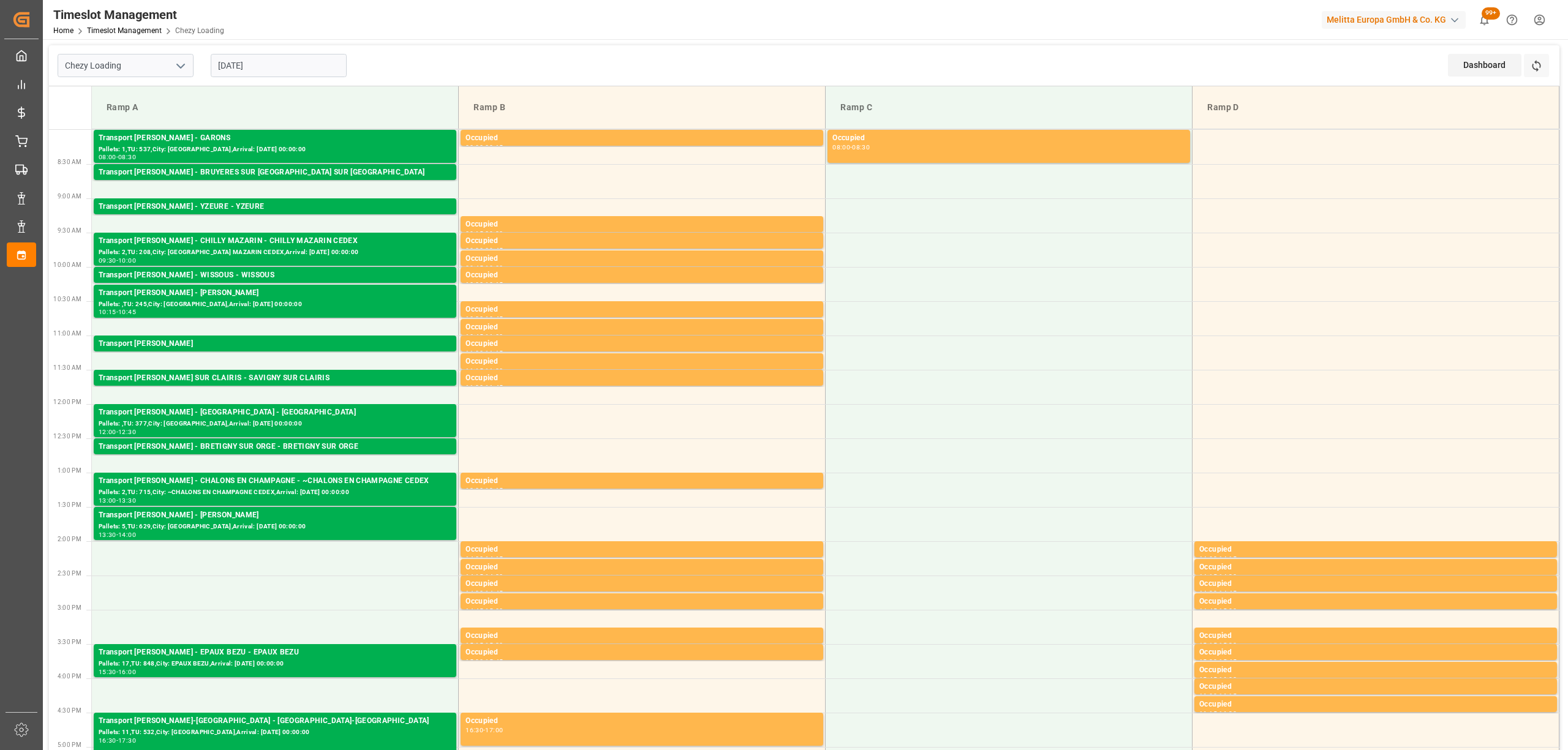
click at [298, 65] on input "[DATE]" at bounding box center [278, 65] width 136 height 23
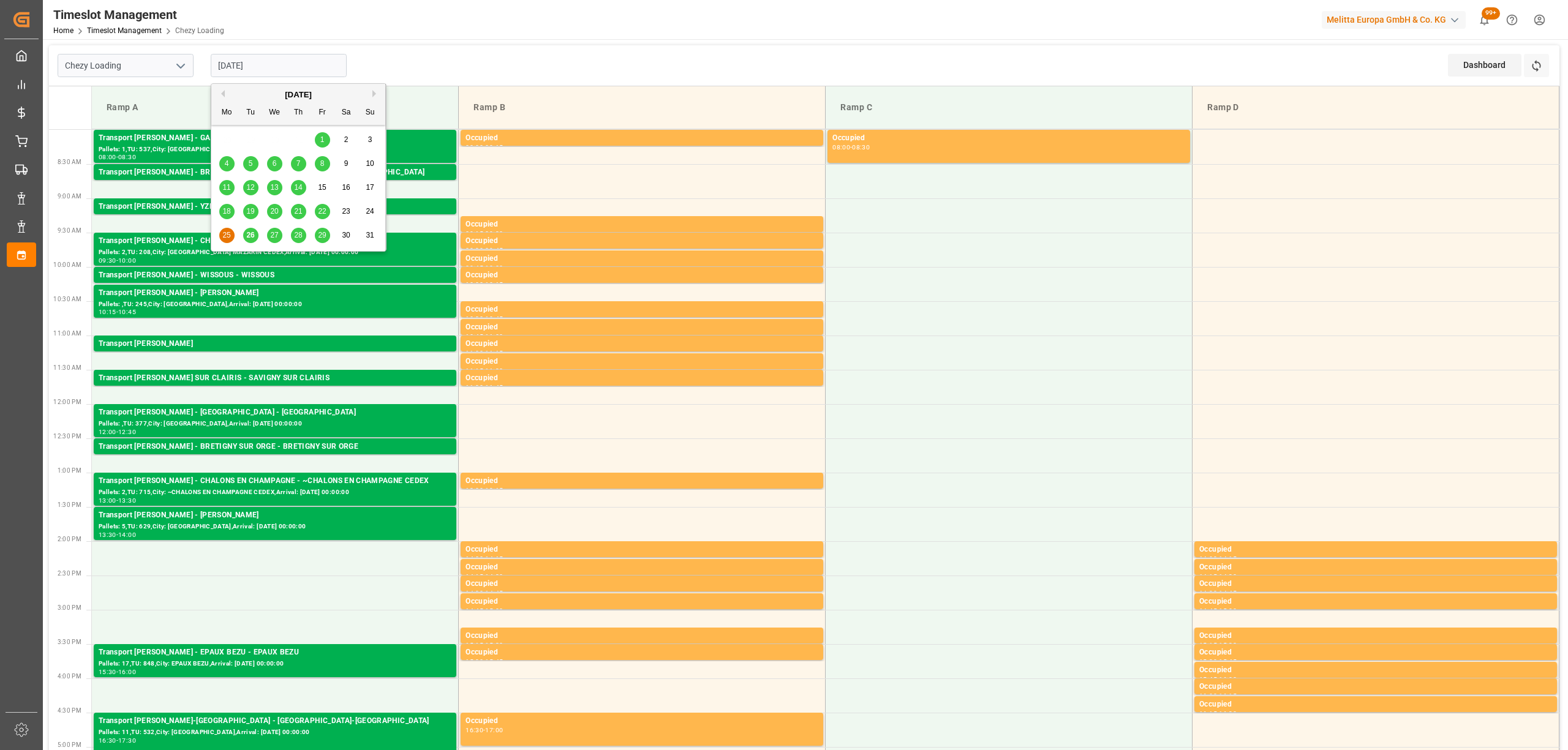
click at [327, 235] on div "29" at bounding box center [322, 236] width 15 height 15
type input "[DATE]"
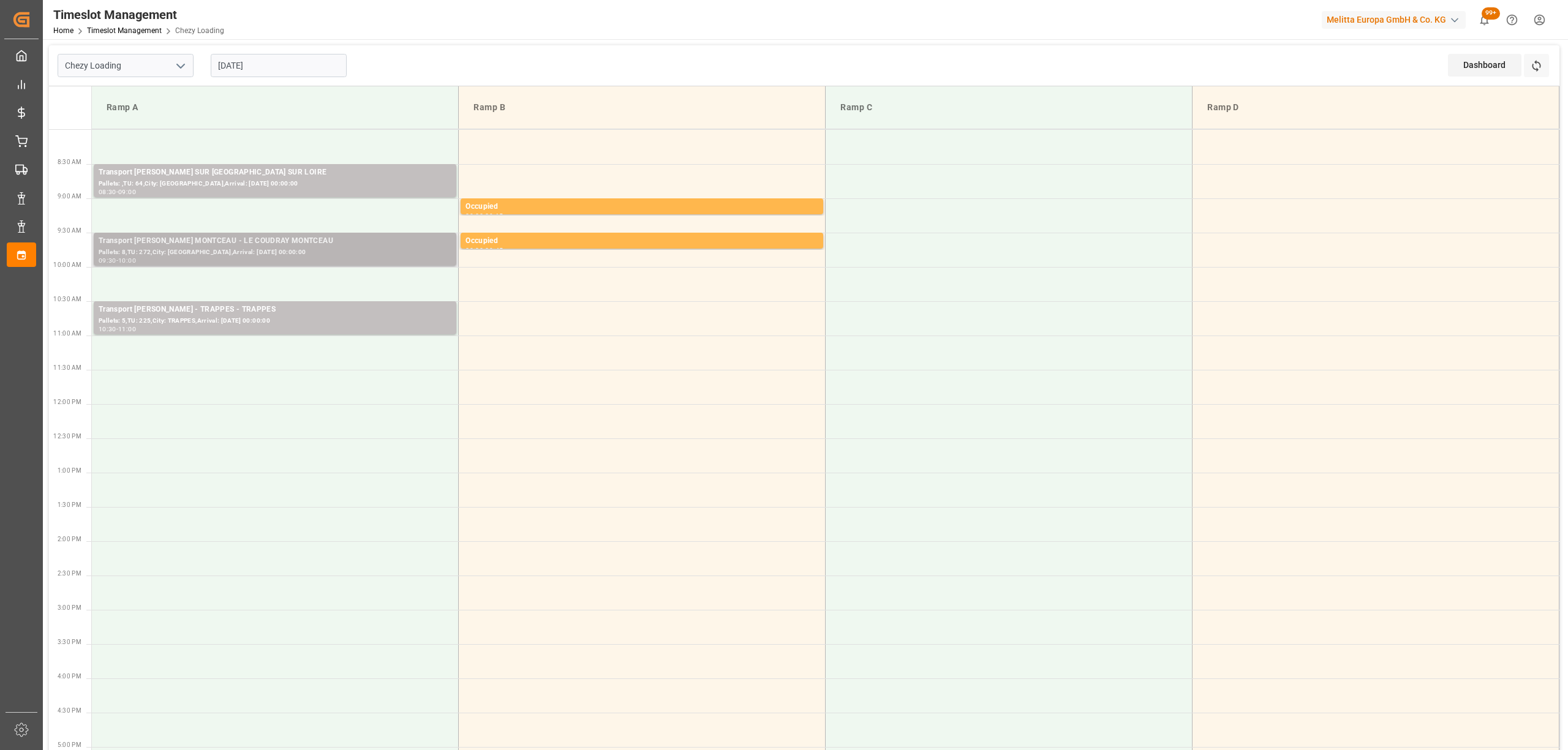
click at [255, 236] on div "Transport [PERSON_NAME] MONTCEAU - LE COUDRAY MONTCEAU" at bounding box center [274, 241] width 353 height 12
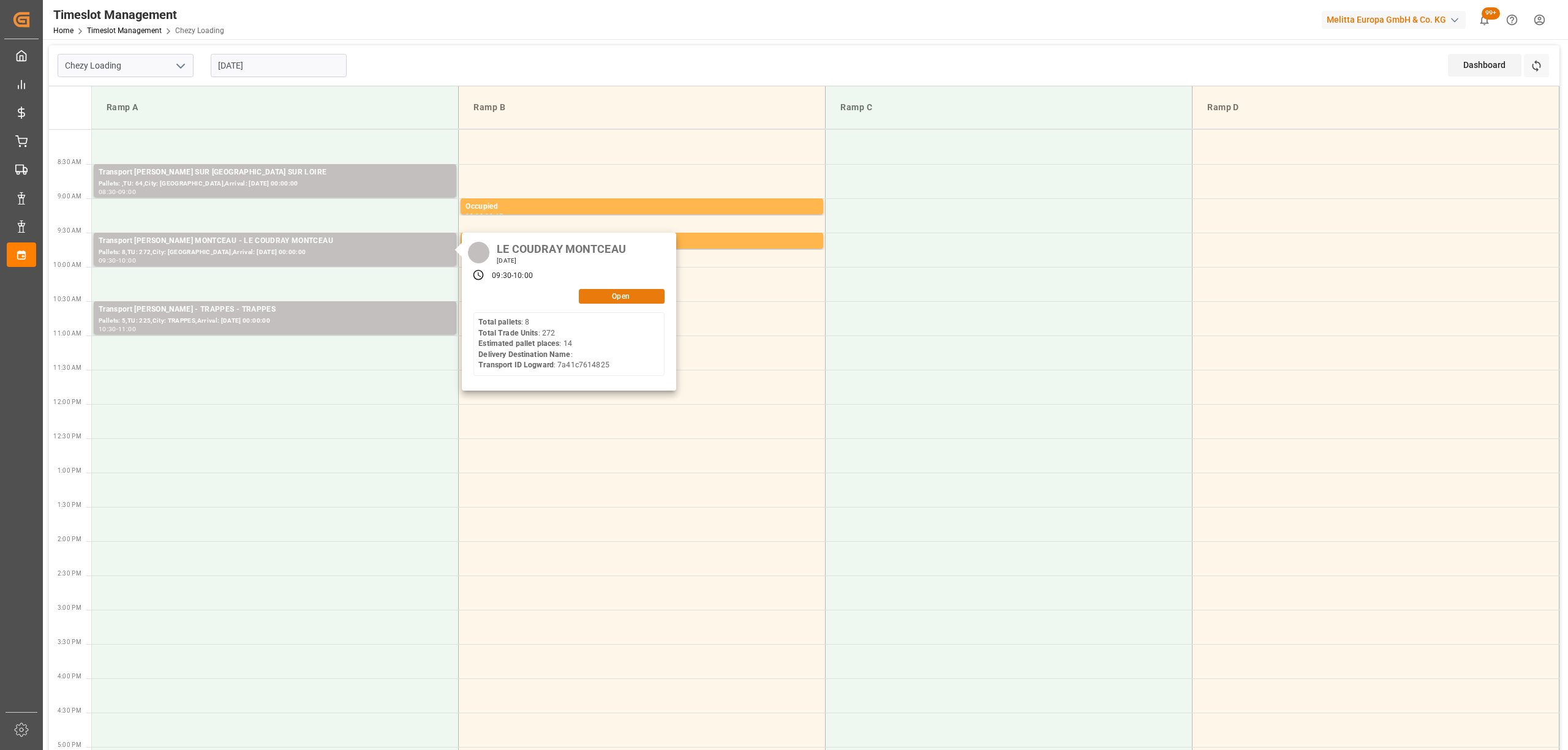
click at [611, 289] on button "Open" at bounding box center [622, 296] width 86 height 15
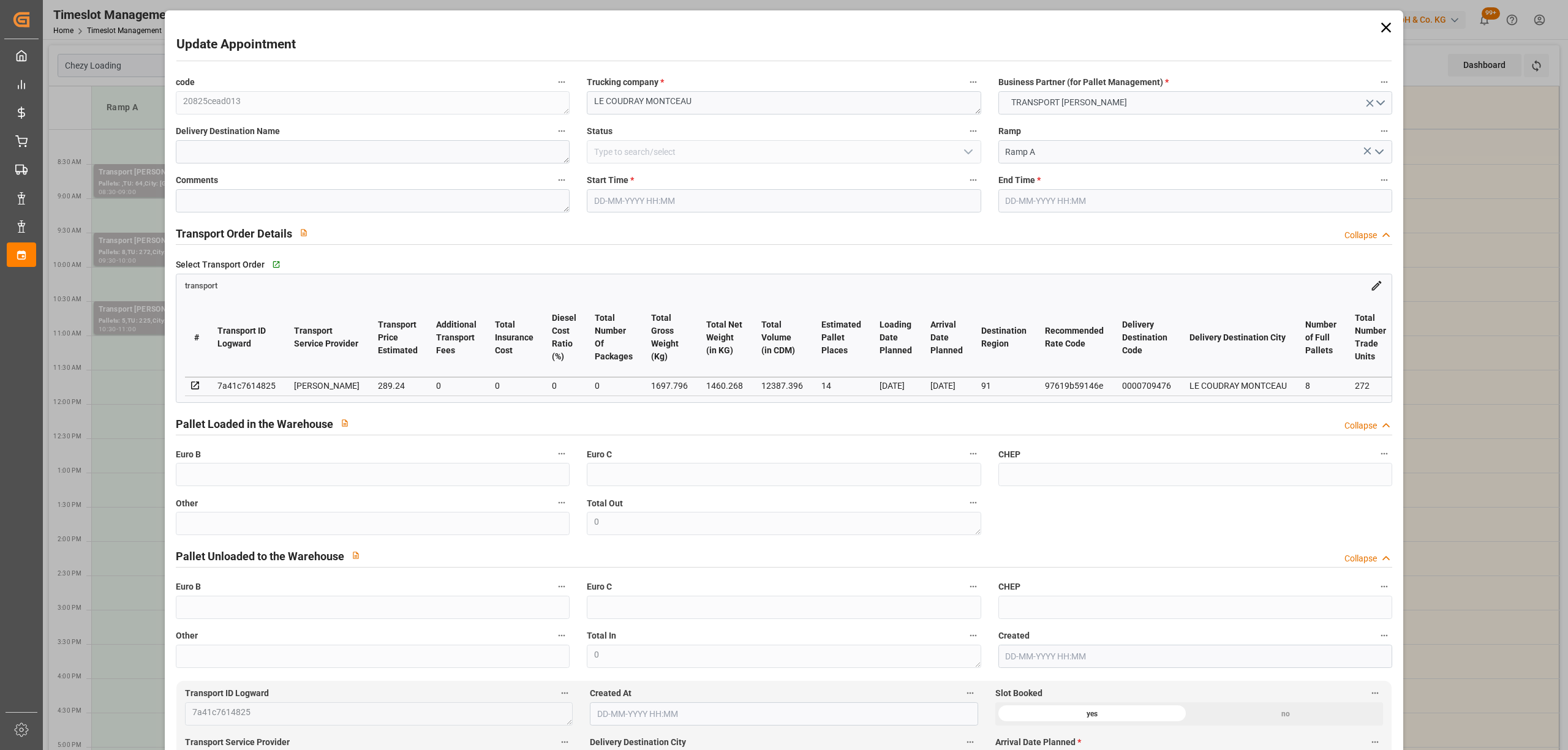
type input "14"
type input "289.24"
type input "0"
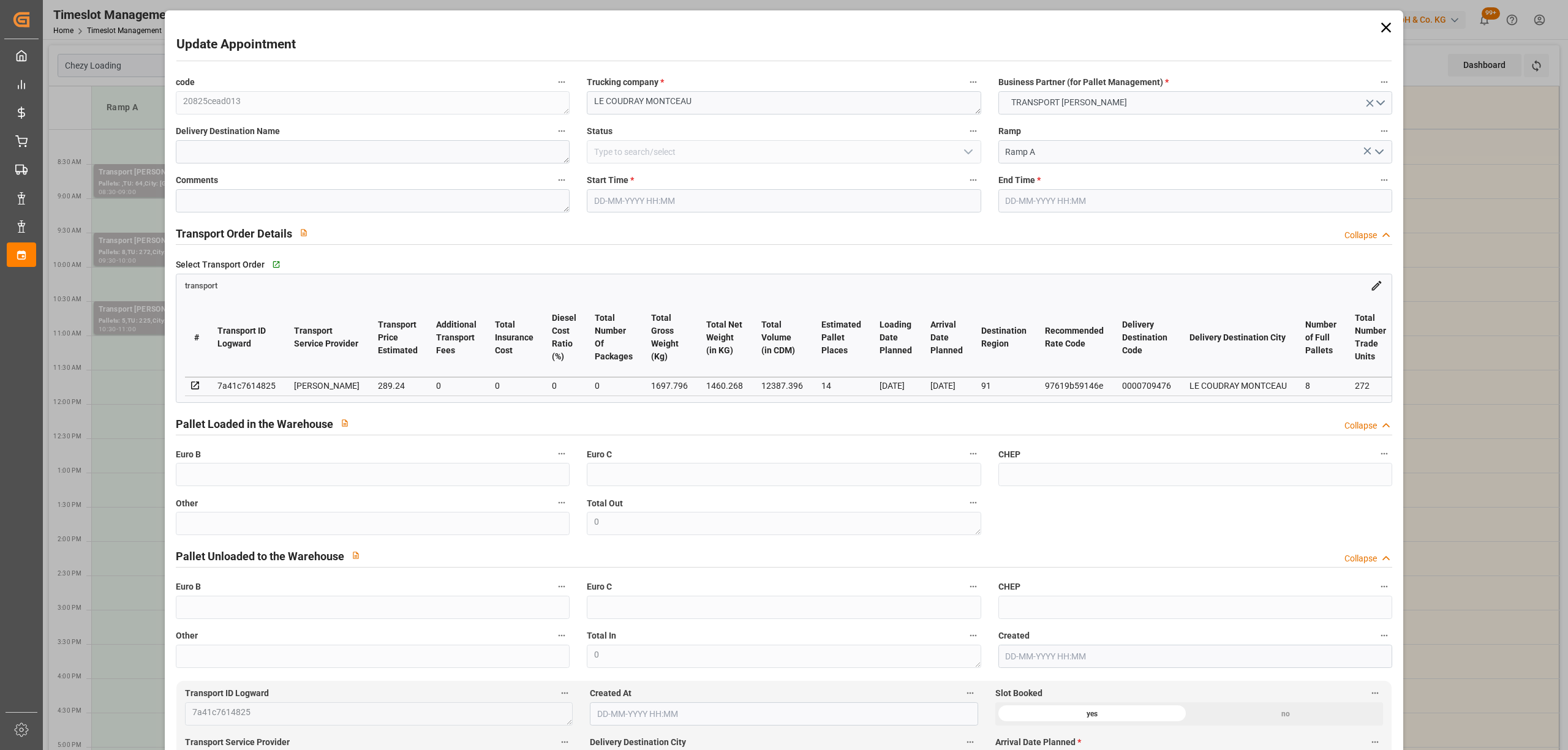
type input "277.5258"
type input "-11.7142"
type input "0"
type input "1460.268"
type input "2154.268"
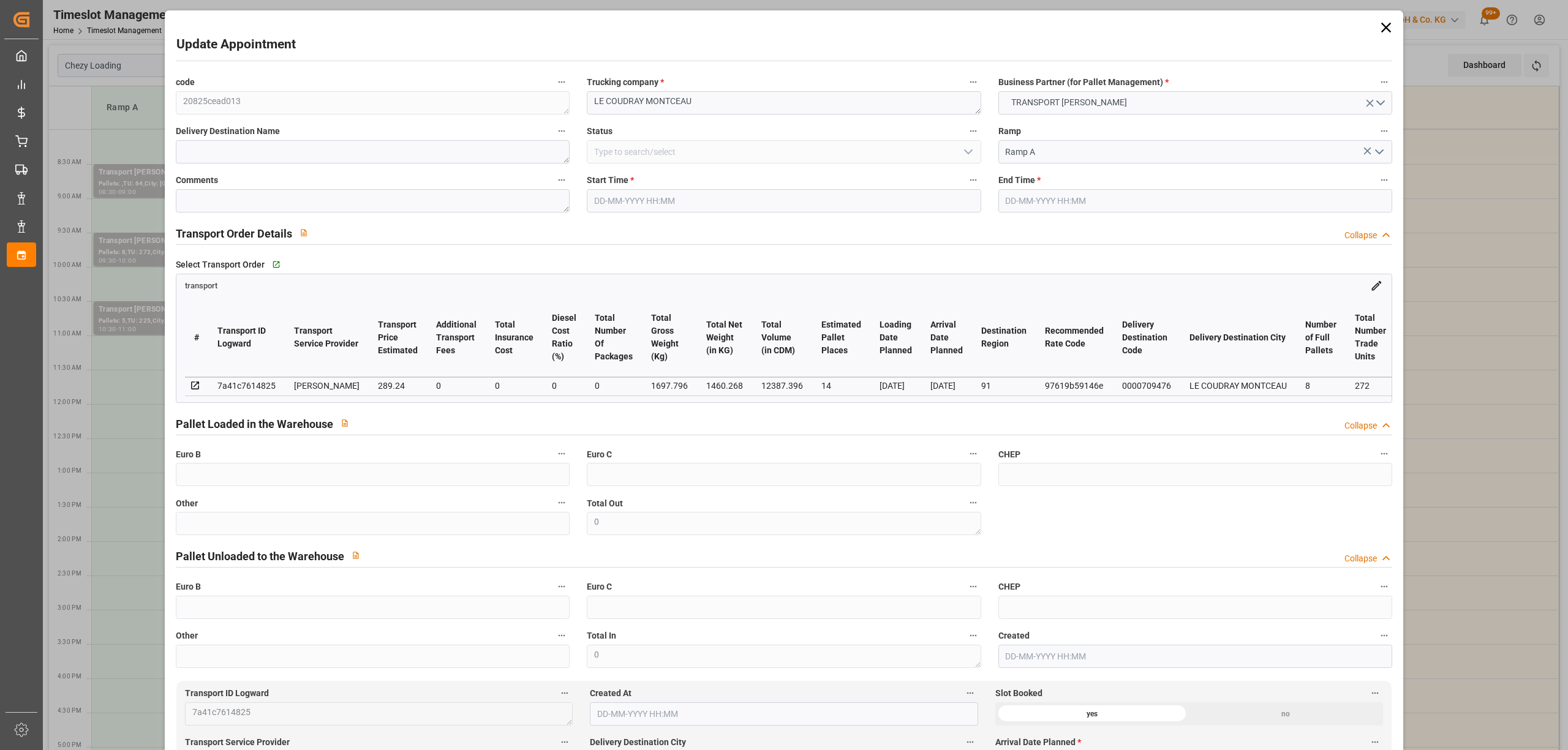
type input "12387.396"
type input "91"
type input "8"
type input "272"
type input "13"
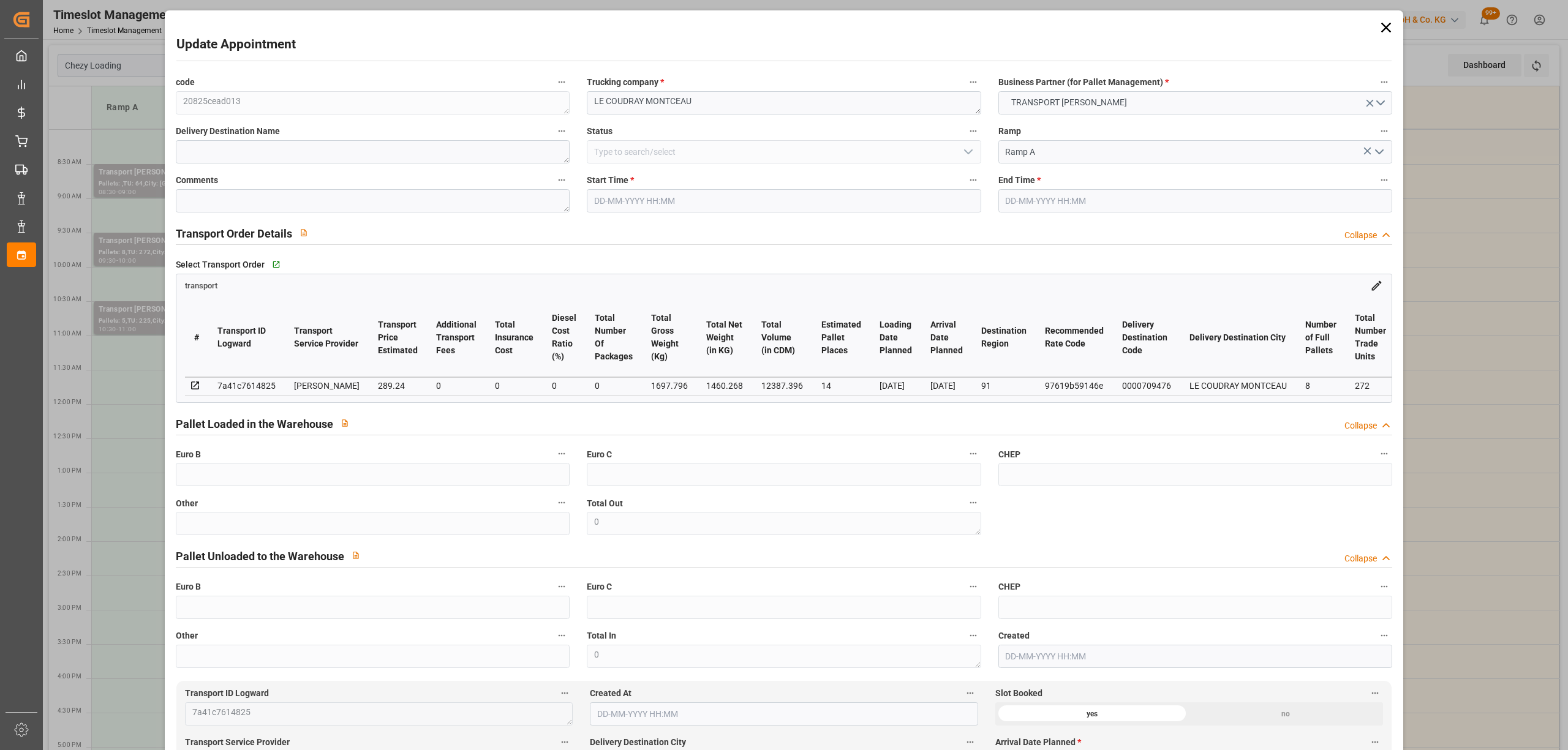
type input "101"
type input "1697.796"
type input "0"
type input "4710.8598"
type input "0"
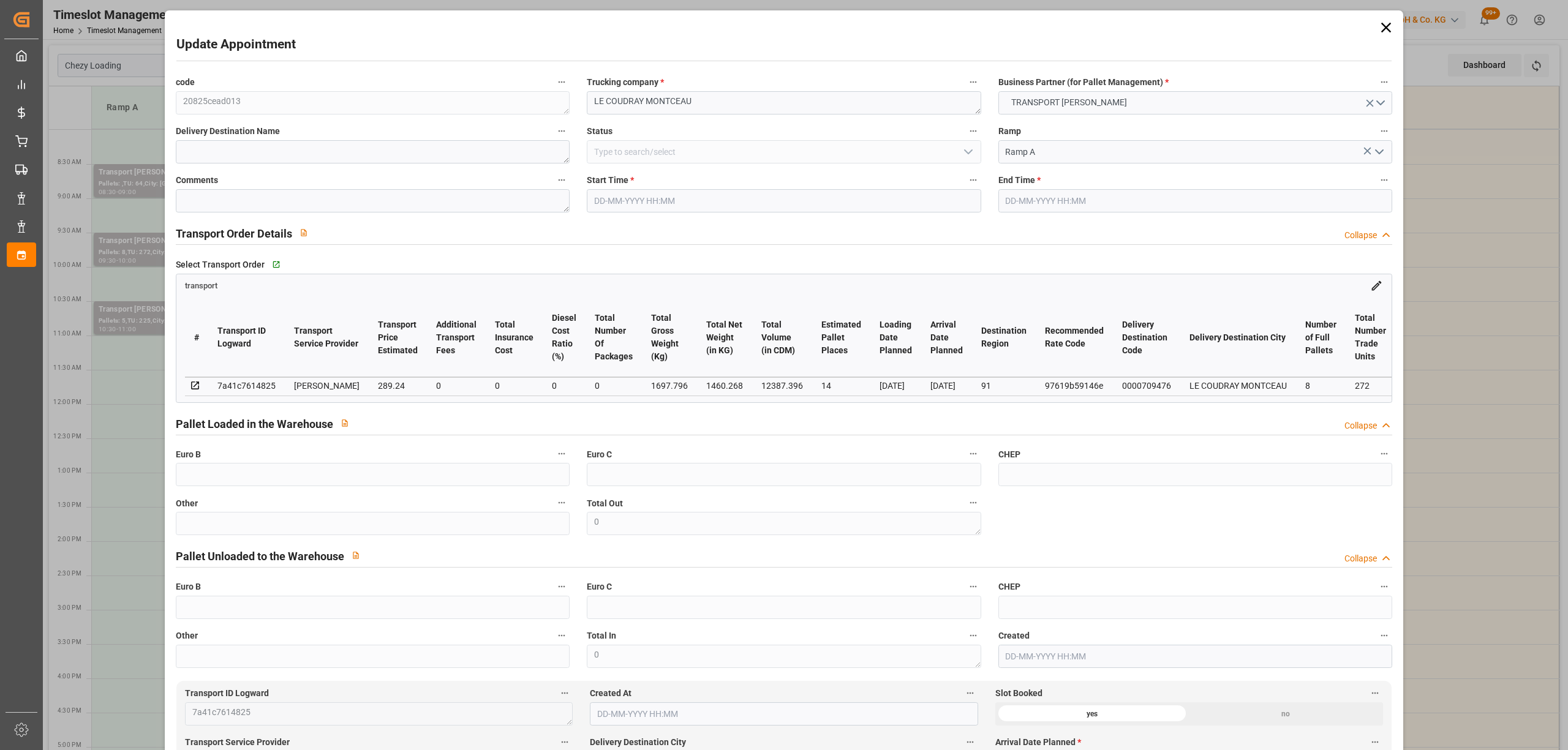
type input "0"
type input "21"
type input "35"
type input "[DATE] 09:30"
type input "[DATE] 10:00"
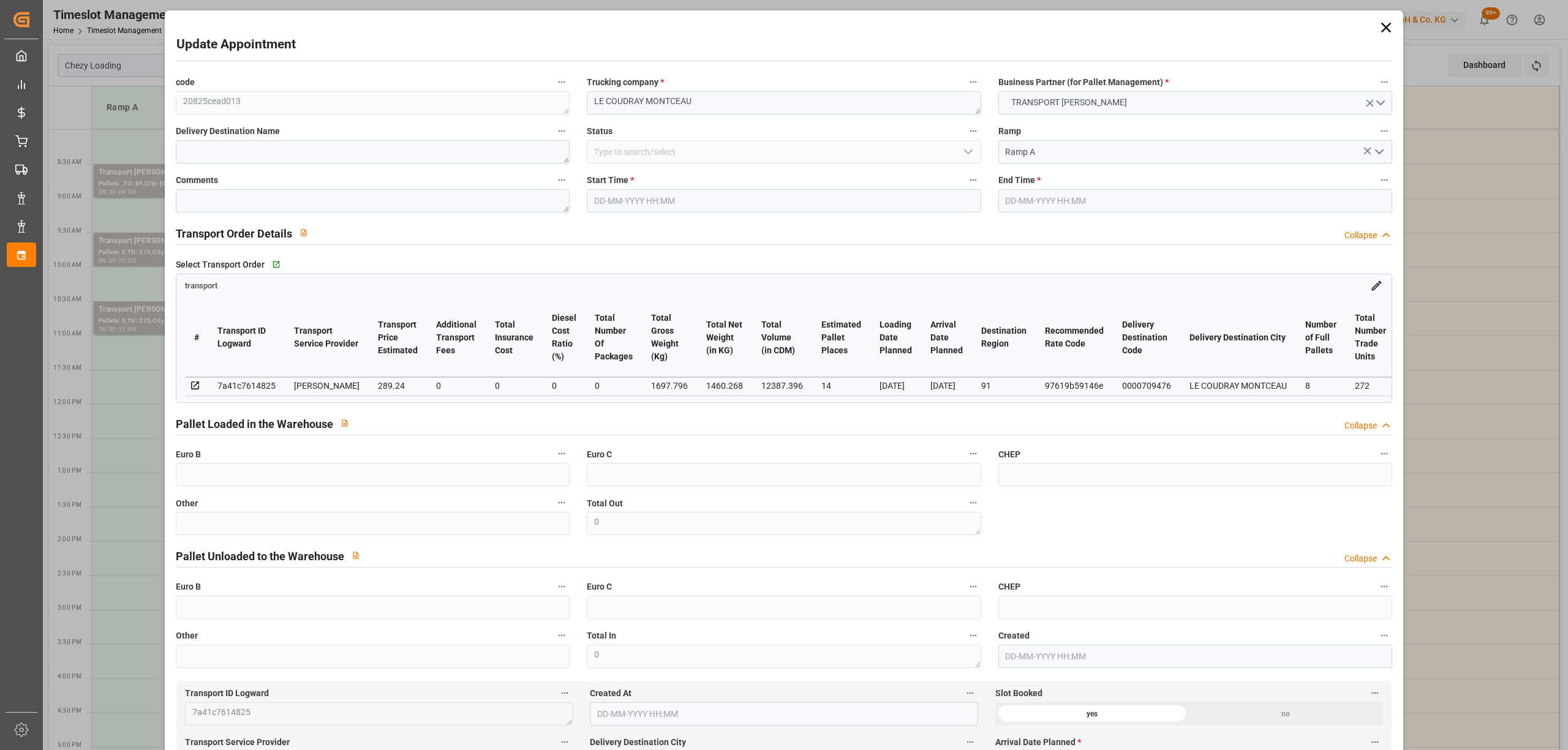
type input "[DATE] 13:49"
type input "[DATE] 11:38"
type input "[DATE]"
click at [608, 196] on input "[DATE] 09:30" at bounding box center [784, 200] width 394 height 23
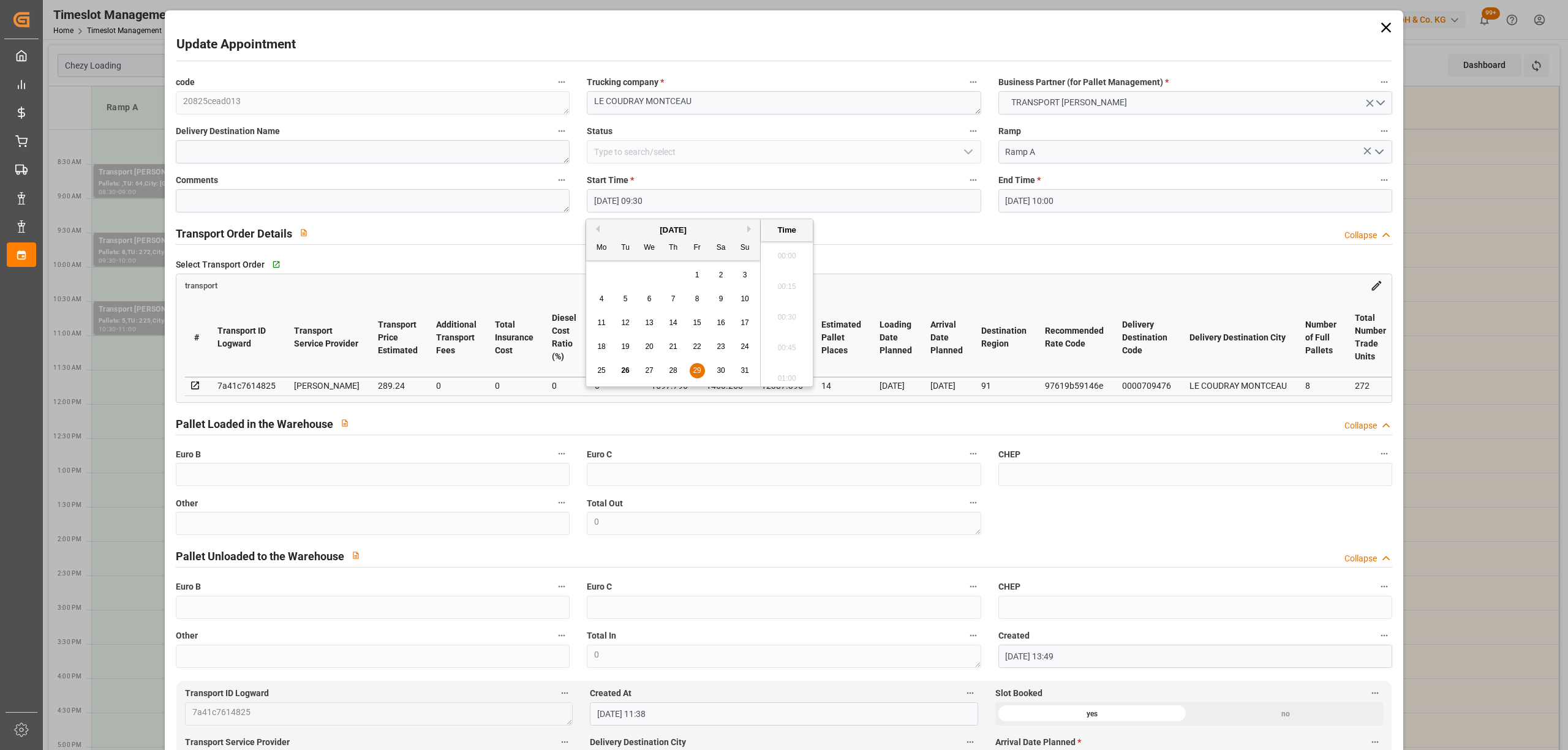
scroll to position [1106, 0]
click at [750, 232] on div "[DATE]" at bounding box center [673, 230] width 174 height 12
click at [750, 232] on button "Next Month" at bounding box center [750, 228] width 7 height 7
click at [626, 277] on span "2" at bounding box center [626, 275] width 4 height 9
type input "[DATE] 09:30"
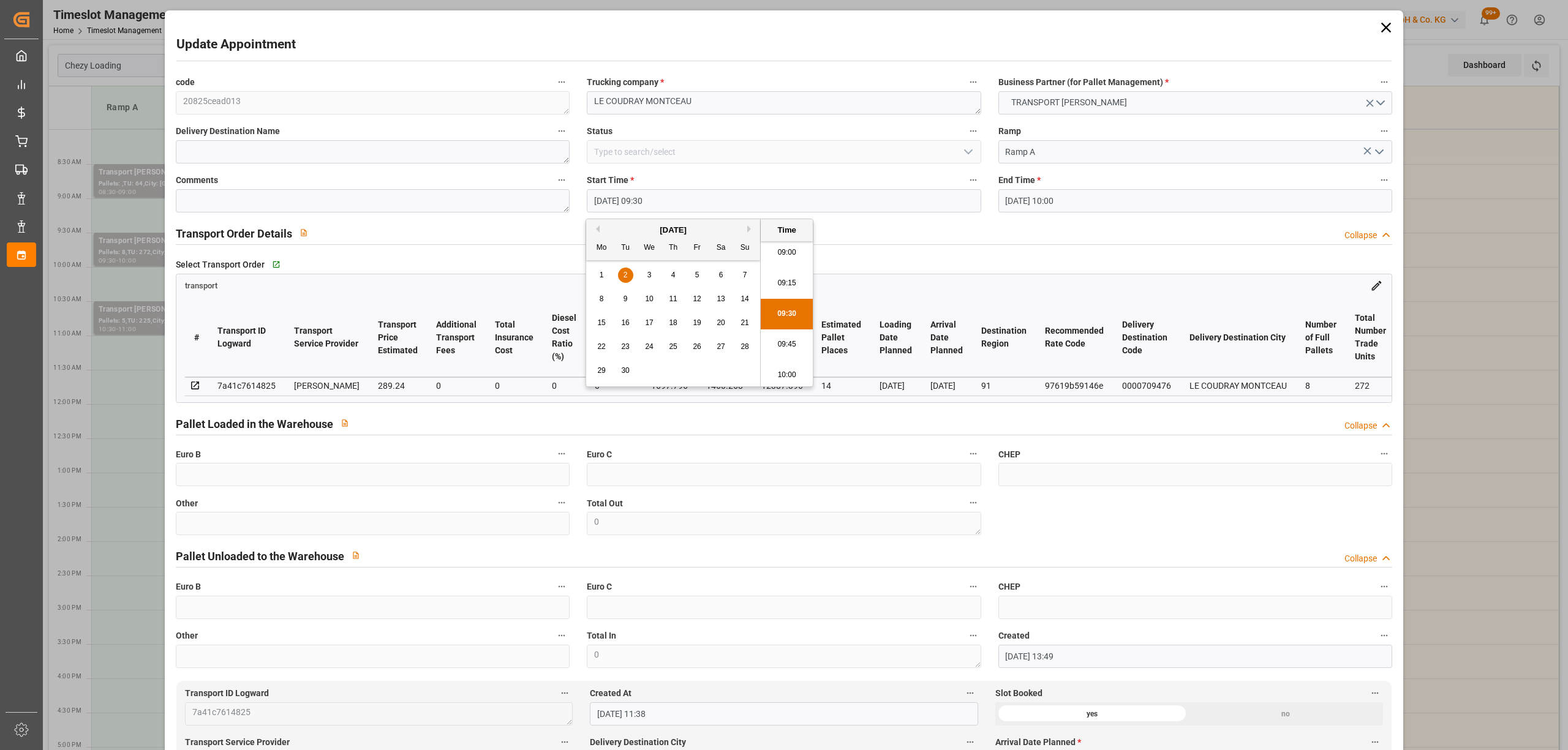
click at [780, 309] on li "09:30" at bounding box center [786, 314] width 52 height 31
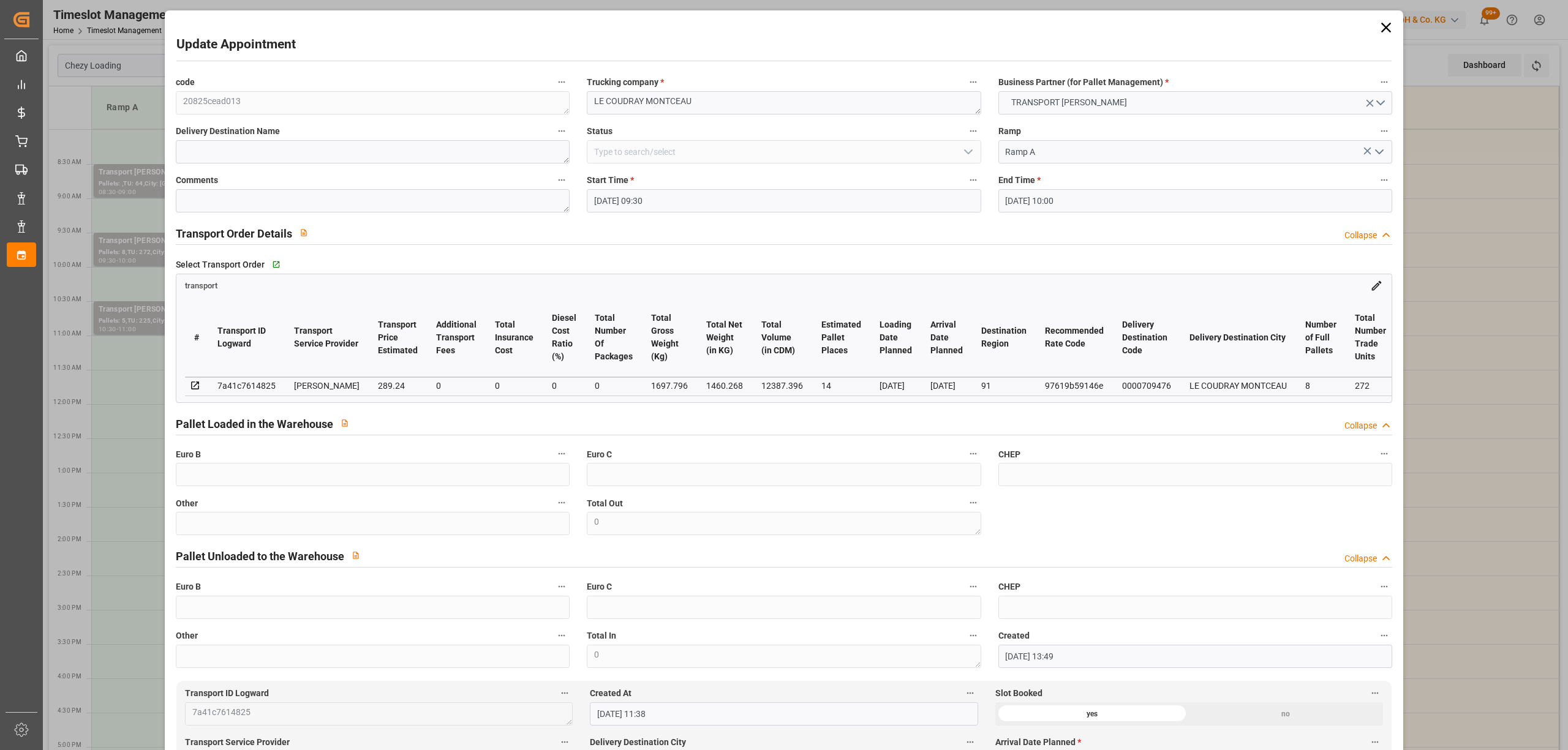
click at [1044, 214] on div "End Time * [DATE] 10:00" at bounding box center [1195, 192] width 411 height 49
click at [1051, 200] on input "[DATE] 10:00" at bounding box center [1195, 200] width 394 height 23
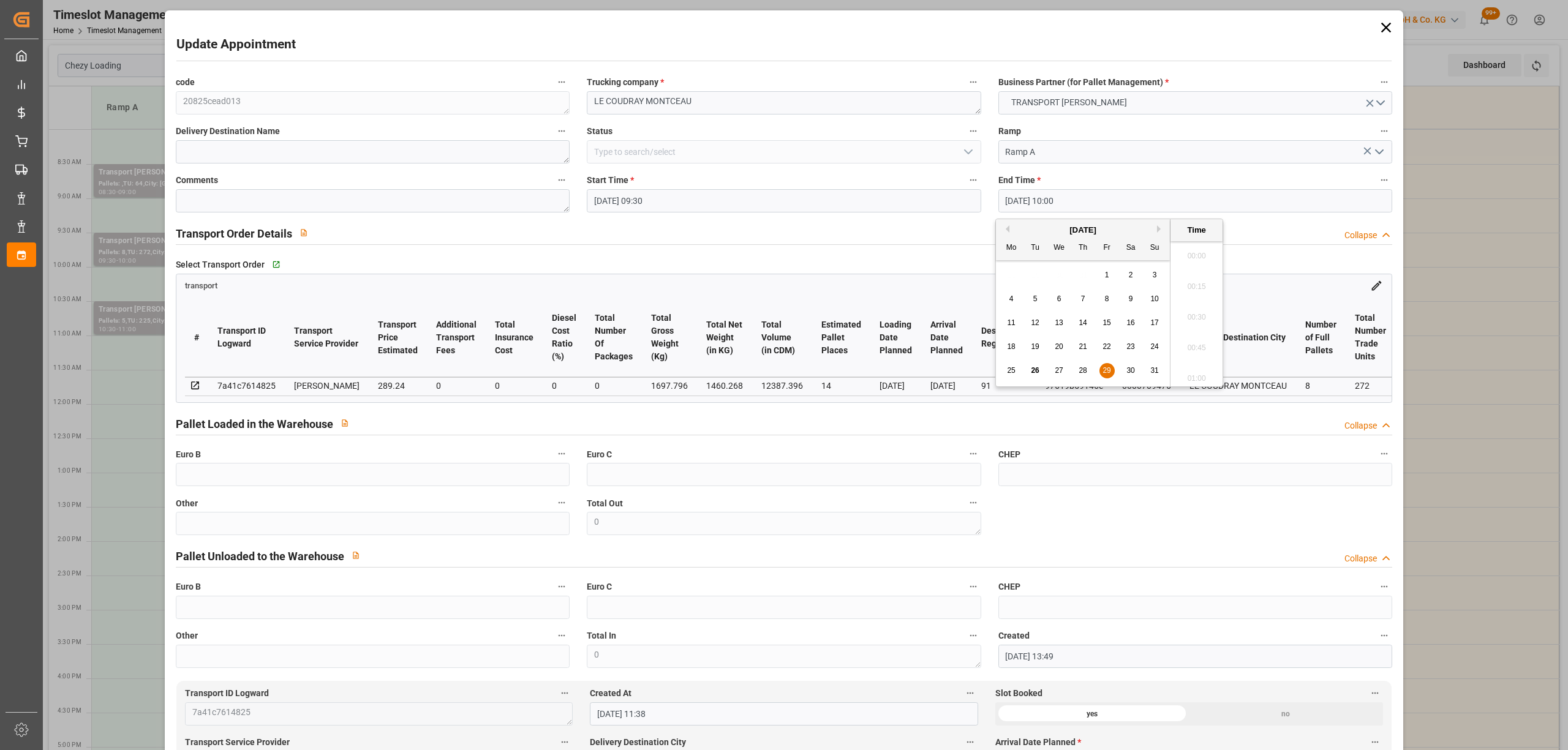
scroll to position [1167, 0]
click at [1162, 231] on button "Next Month" at bounding box center [1160, 228] width 7 height 7
click at [1039, 280] on div "2" at bounding box center [1035, 275] width 15 height 15
type input "[DATE] 10:00"
click at [1201, 311] on li "10:00" at bounding box center [1196, 314] width 52 height 31
